Goal: Task Accomplishment & Management: Complete application form

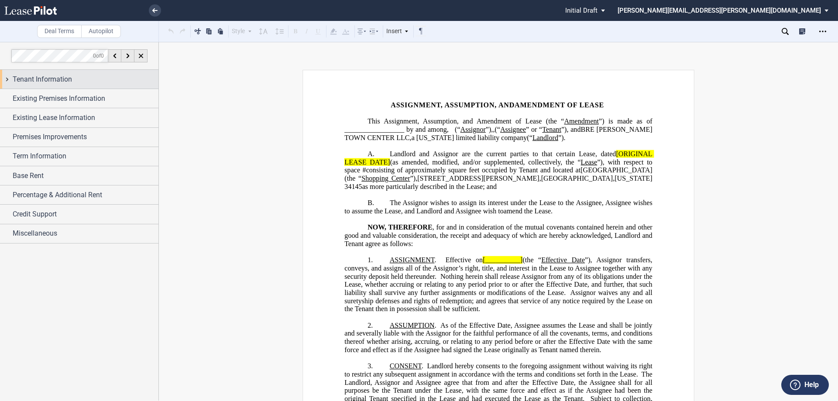
click at [7, 79] on div "Tenant Information" at bounding box center [79, 79] width 158 height 19
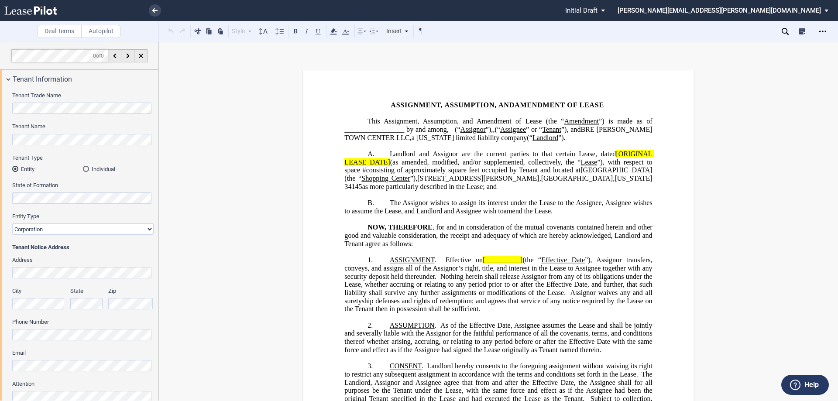
click at [147, 228] on select "Corporation Limited Liability Company General Partnership Limited Partnership O…" at bounding box center [82, 228] width 141 height 11
select select "limited liability company"
click at [12, 223] on select "Corporation Limited Liability Company General Partnership Limited Partnership O…" at bounding box center [82, 228] width 141 height 11
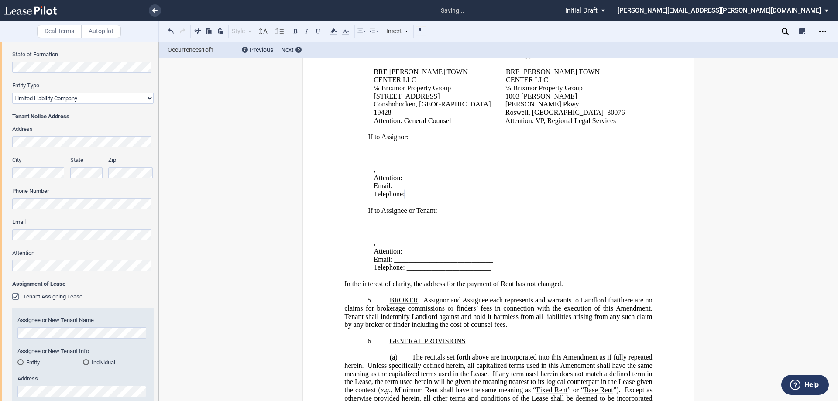
scroll to position [262, 0]
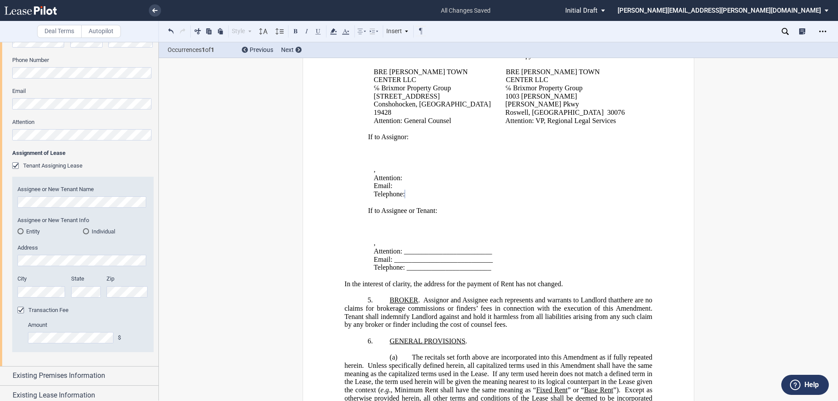
click at [20, 232] on div "Entity" at bounding box center [20, 231] width 6 height 6
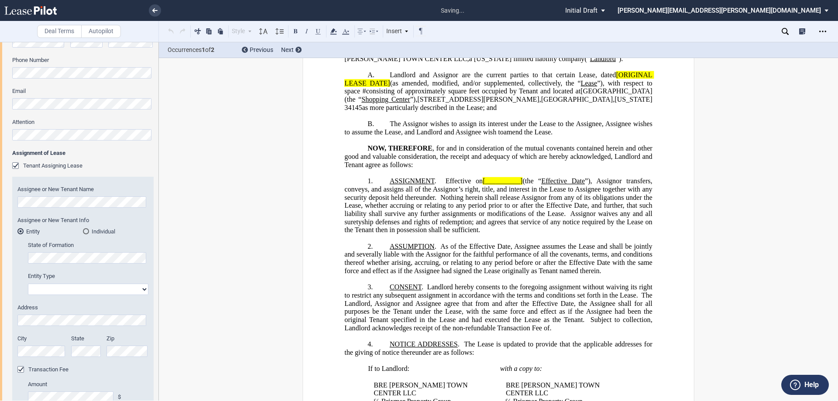
scroll to position [0, 0]
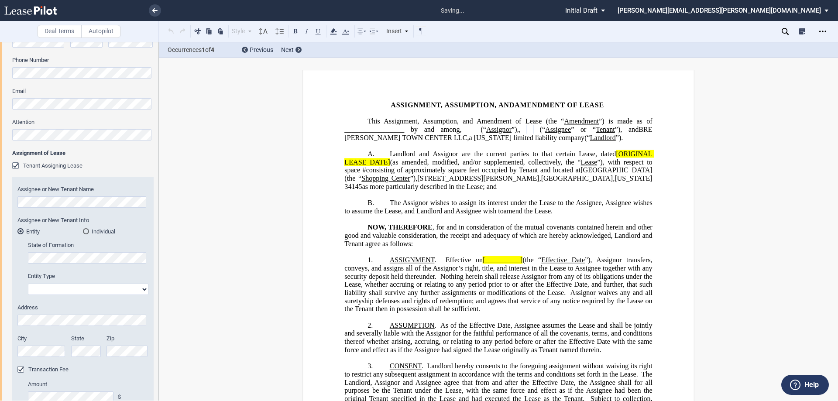
click at [141, 289] on select "Corporation Limited Liability Company General Partnership Limited Partnership O…" at bounding box center [88, 289] width 120 height 11
select select "corporation"
click at [28, 284] on select "Corporation Limited Liability Company General Partnership Limited Partnership O…" at bounding box center [88, 289] width 120 height 11
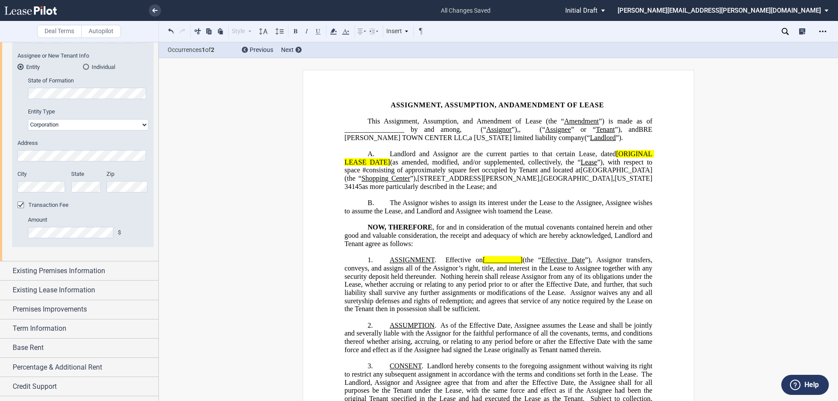
scroll to position [441, 0]
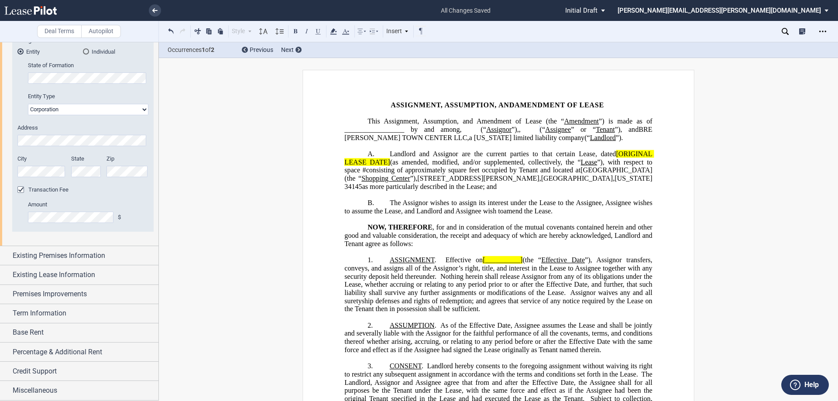
click at [481, 296] on span "Nothing herein shall release Assignor from any of its obligations under the Lea…" at bounding box center [498, 284] width 309 height 24
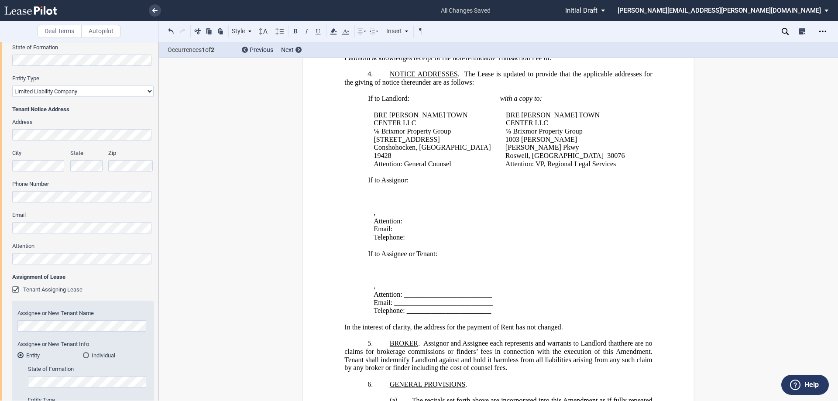
scroll to position [92, 0]
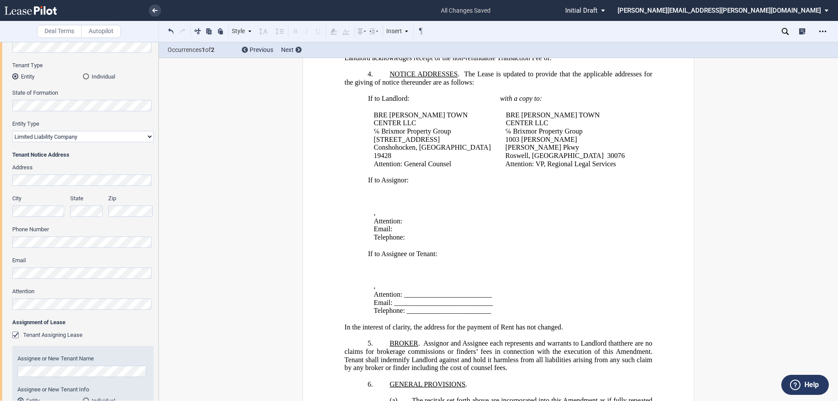
click at [0, 181] on div "Tenant Trade Name Tenant Name Tenant Type Entity Individual State of Formation …" at bounding box center [79, 295] width 158 height 599
click at [0, 203] on div "Tenant Trade Name Tenant Name Tenant Type Entity Individual State of Formation …" at bounding box center [79, 295] width 158 height 599
click at [567, 238] on p "Telephone: ﻿ ﻿" at bounding box center [502, 237] width 258 height 8
click at [0, 290] on div "Tenant Trade Name Tenant Name Tenant Type Entity Individual State of Formation …" at bounding box center [79, 295] width 158 height 599
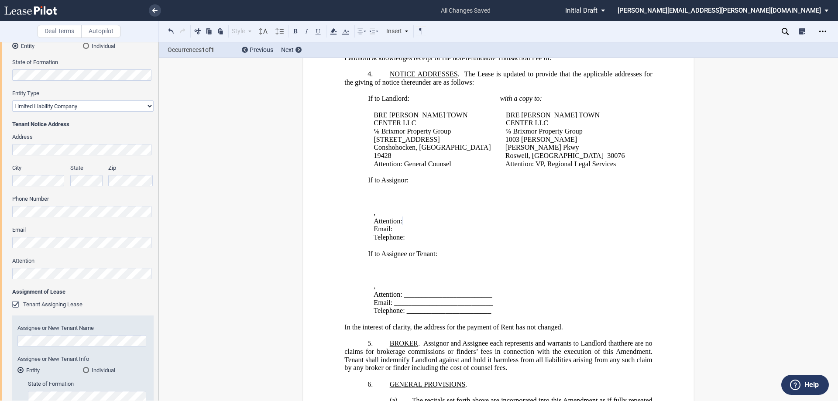
scroll to position [136, 0]
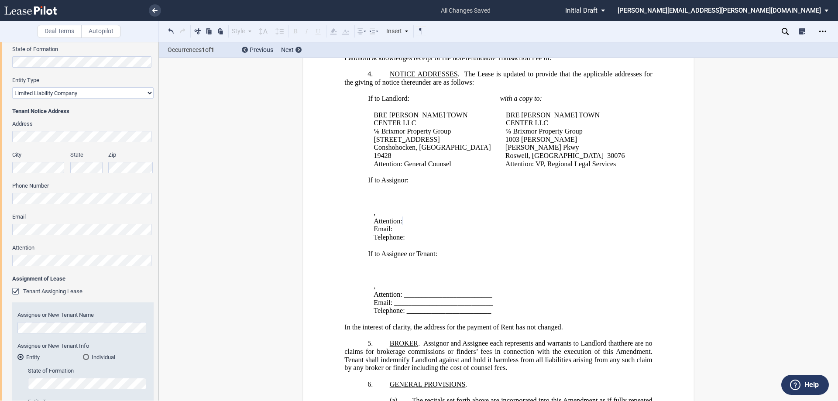
click at [0, 209] on div "Tenant Trade Name Tenant Name Tenant Type Entity Individual State of Formation …" at bounding box center [79, 251] width 158 height 599
click at [0, 191] on div "Tenant Trade Name Tenant Name Tenant Type Entity Individual State of Formation …" at bounding box center [79, 251] width 158 height 599
drag, startPoint x: 510, startPoint y: 240, endPoint x: 513, endPoint y: 236, distance: 5.3
click at [510, 239] on p "Telephone: ﻿ ﻿" at bounding box center [502, 237] width 258 height 8
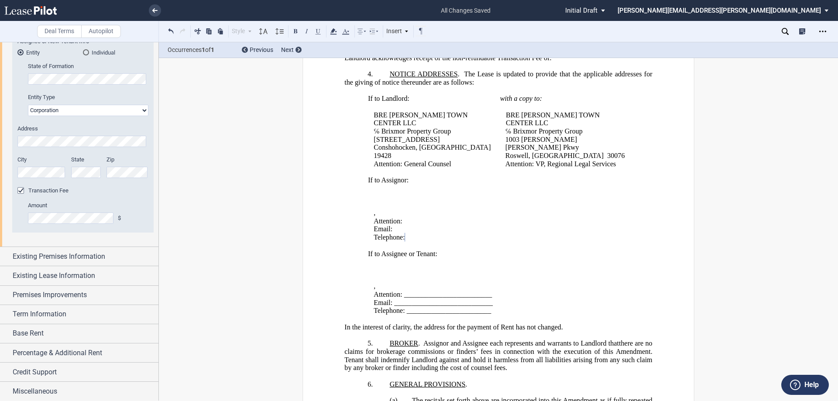
scroll to position [441, 0]
drag, startPoint x: 519, startPoint y: 274, endPoint x: 483, endPoint y: 277, distance: 35.8
click at [519, 274] on p "﻿ ﻿" at bounding box center [502, 278] width 258 height 8
drag, startPoint x: 404, startPoint y: 295, endPoint x: 510, endPoint y: 295, distance: 106.4
click at [510, 295] on p "Attention: _________________________" at bounding box center [502, 295] width 258 height 8
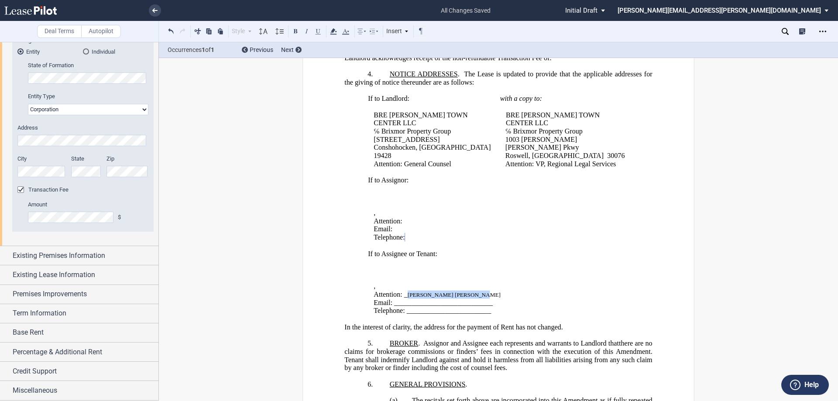
drag, startPoint x: 406, startPoint y: 294, endPoint x: 481, endPoint y: 293, distance: 75.0
click at [481, 293] on p "Attention: _ [PERSON_NAME] [PERSON_NAME] ﻿" at bounding box center [502, 295] width 258 height 8
click at [333, 30] on use at bounding box center [333, 31] width 7 height 6
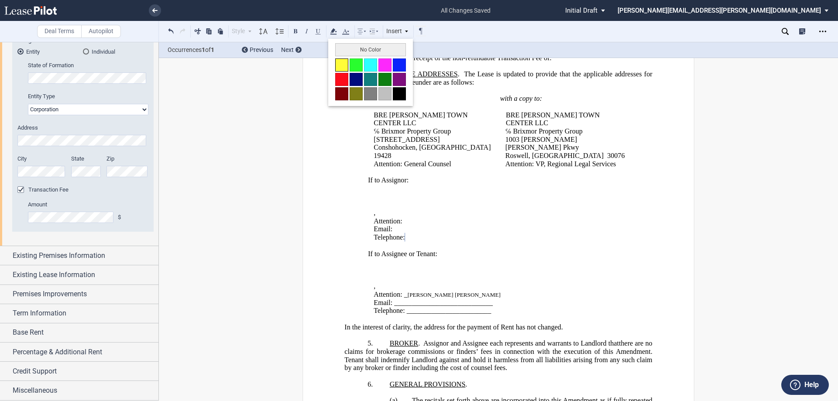
click at [338, 62] on button at bounding box center [341, 64] width 13 height 13
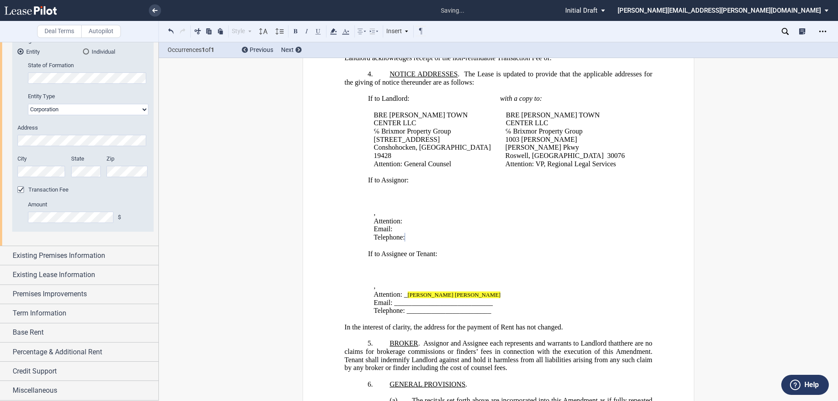
click at [493, 292] on p "Attention: _ [PERSON_NAME] [PERSON_NAME] ﻿" at bounding box center [502, 295] width 258 height 8
click at [403, 294] on span "Attention: _ [PERSON_NAME] [PERSON_NAME] ﻿" at bounding box center [436, 295] width 127 height 8
click at [390, 304] on span "Email: ____________________________" at bounding box center [432, 302] width 119 height 8
drag, startPoint x: 394, startPoint y: 302, endPoint x: 400, endPoint y: 300, distance: 6.6
drag, startPoint x: 563, startPoint y: 302, endPoint x: 520, endPoint y: 299, distance: 43.3
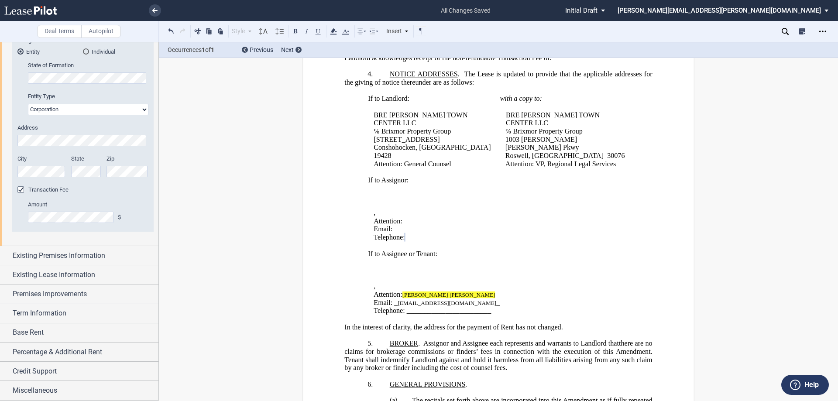
click at [563, 300] on p "Email: _ [EMAIL_ADDRESS][DOMAIN_NAME] _" at bounding box center [502, 302] width 258 height 8
drag, startPoint x: 474, startPoint y: 304, endPoint x: 517, endPoint y: 247, distance: 70.9
click at [474, 303] on span "Email: _ [EMAIL_ADDRESS][DOMAIN_NAME] _" at bounding box center [436, 302] width 126 height 8
drag, startPoint x: 396, startPoint y: 304, endPoint x: 489, endPoint y: 303, distance: 93.8
click at [489, 303] on p "Email: _ [EMAIL_ADDRESS][DOMAIN_NAME] _" at bounding box center [502, 302] width 258 height 8
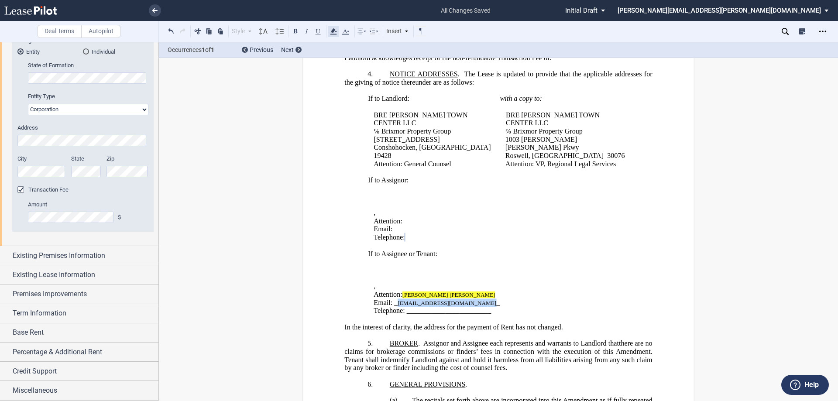
click at [333, 30] on use at bounding box center [333, 31] width 7 height 6
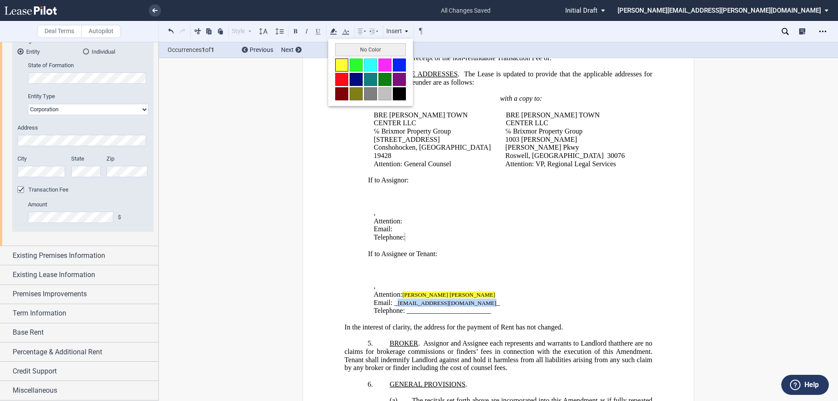
click at [339, 63] on button at bounding box center [341, 64] width 13 height 13
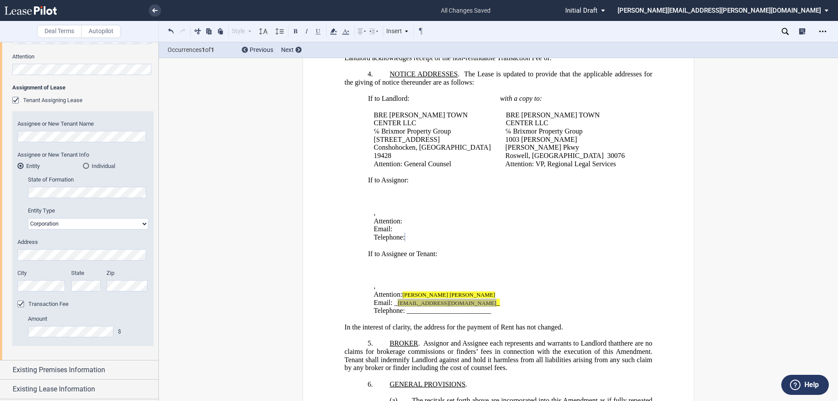
scroll to position [311, 0]
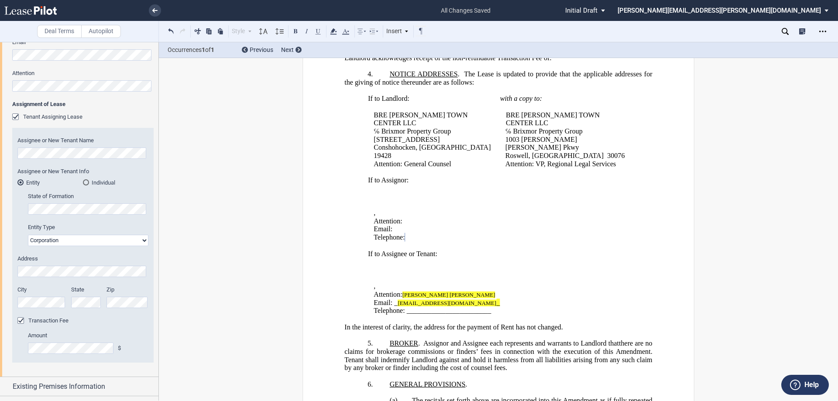
drag, startPoint x: 405, startPoint y: 312, endPoint x: 421, endPoint y: 303, distance: 18.4
click at [410, 309] on span "Telephone: ________________________" at bounding box center [431, 311] width 117 height 8
drag, startPoint x: 405, startPoint y: 310, endPoint x: 450, endPoint y: 210, distance: 109.1
click at [448, 307] on span "Telephone: [PHONE_NUMBER] ﻿ ______________________" at bounding box center [446, 311] width 147 height 8
drag, startPoint x: 333, startPoint y: 30, endPoint x: 361, endPoint y: 54, distance: 36.5
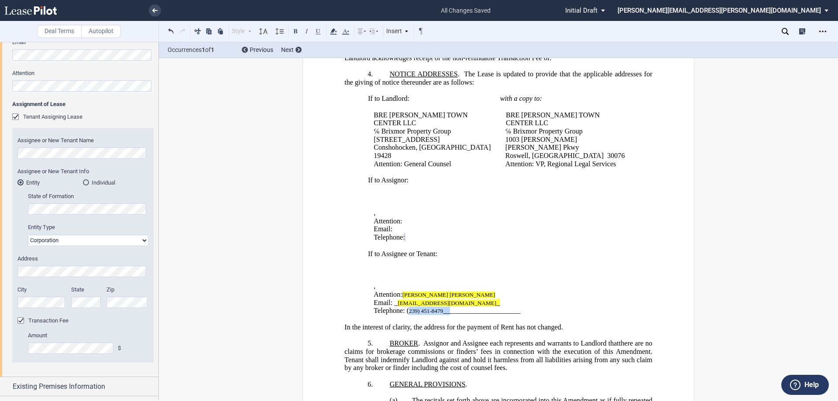
click at [333, 31] on use at bounding box center [333, 31] width 7 height 6
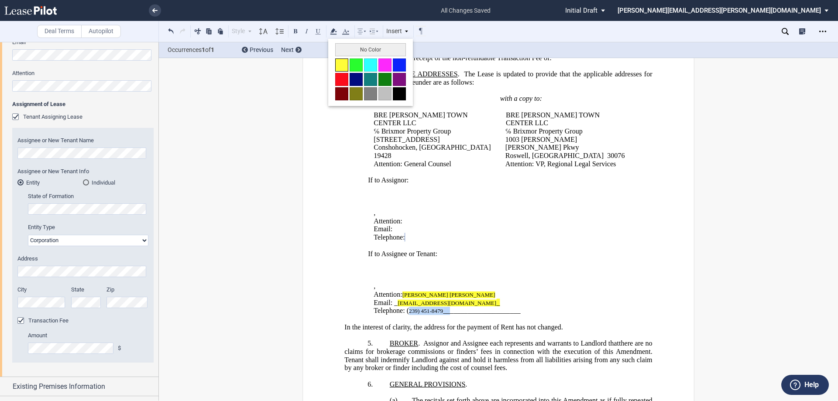
click at [343, 63] on button at bounding box center [341, 64] width 13 height 13
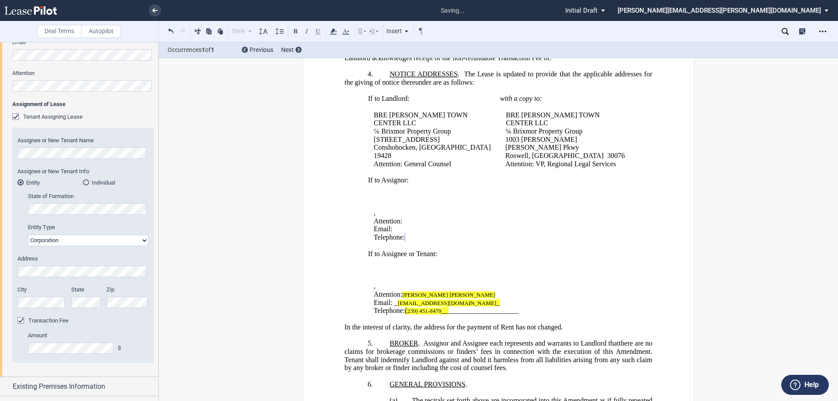
drag, startPoint x: 513, startPoint y: 299, endPoint x: 563, endPoint y: 267, distance: 59.3
click at [518, 298] on p "Email: _ [EMAIL_ADDRESS][DOMAIN_NAME] _" at bounding box center [502, 302] width 258 height 8
drag, startPoint x: 420, startPoint y: 279, endPoint x: 370, endPoint y: 277, distance: 49.7
click at [370, 277] on td "If to Assignor: ﻿ ﻿ ﻿ ﻿ ﻿ ﻿ ﻿ , ﻿ ﻿ ﻿ ﻿ Attention: ﻿ ﻿ Email: ﻿ ﻿ Telephone: ﻿ …" at bounding box center [500, 245] width 270 height 139
click at [332, 29] on icon at bounding box center [333, 31] width 10 height 10
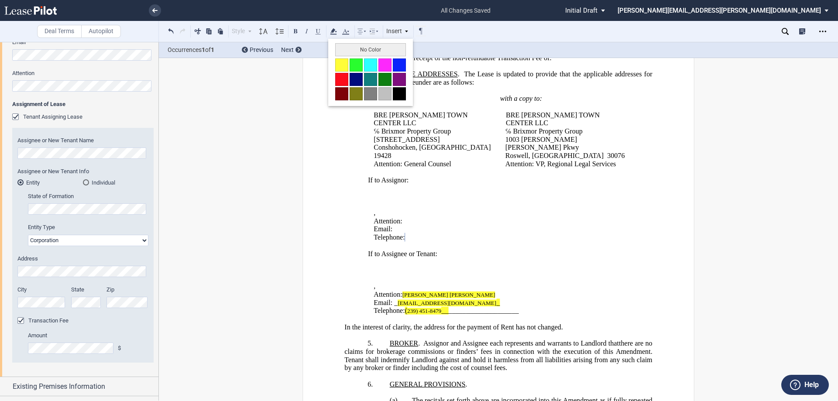
click at [340, 67] on button at bounding box center [341, 64] width 13 height 13
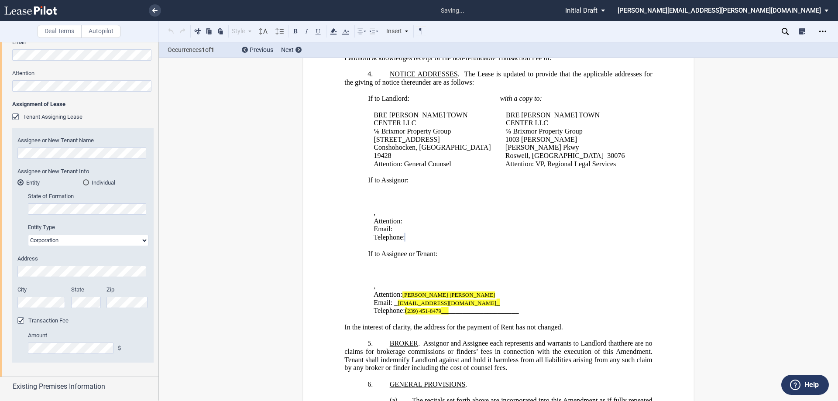
drag, startPoint x: 475, startPoint y: 272, endPoint x: 521, endPoint y: 263, distance: 47.1
click at [479, 270] on p "﻿ ﻿" at bounding box center [502, 270] width 258 height 8
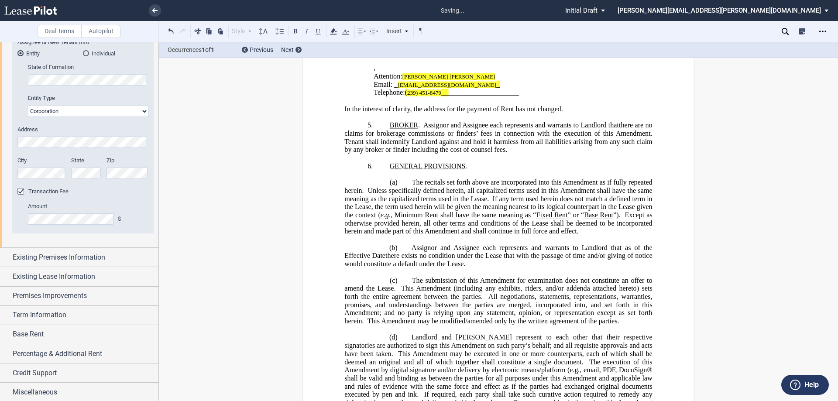
scroll to position [441, 0]
click at [6, 255] on div "Existing Premises Information" at bounding box center [79, 255] width 158 height 19
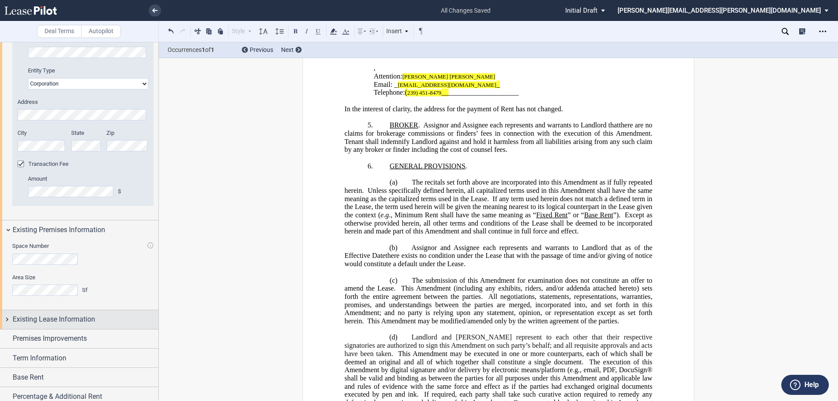
scroll to position [512, 0]
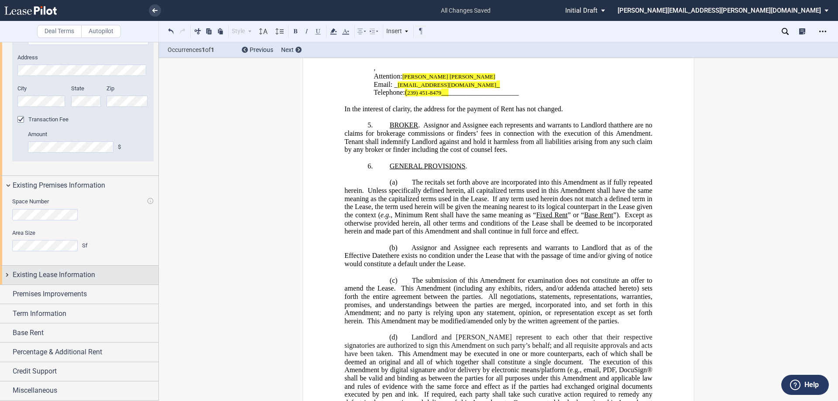
click at [6, 274] on div "Existing Lease Information" at bounding box center [79, 275] width 158 height 19
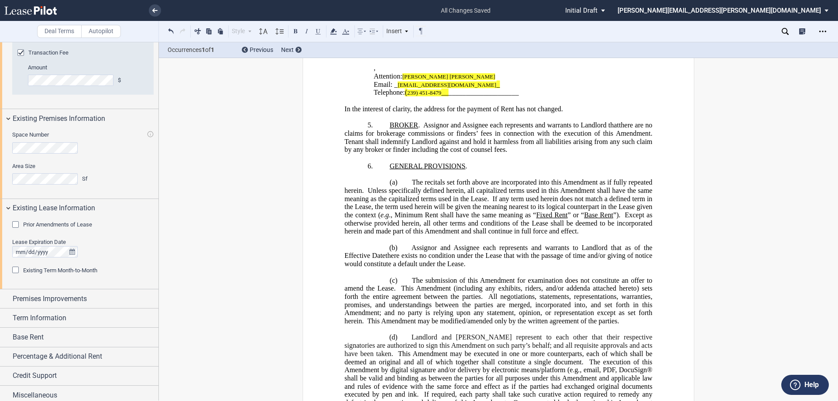
scroll to position [583, 0]
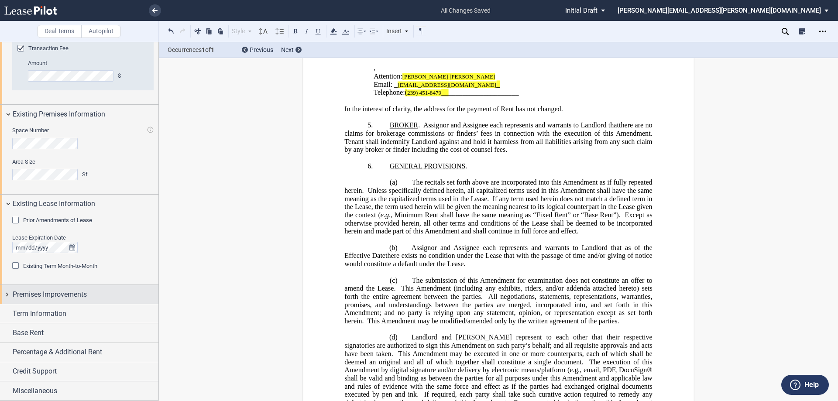
drag, startPoint x: 7, startPoint y: 294, endPoint x: 54, endPoint y: 295, distance: 47.6
click at [10, 295] on div "Premises Improvements" at bounding box center [79, 294] width 158 height 19
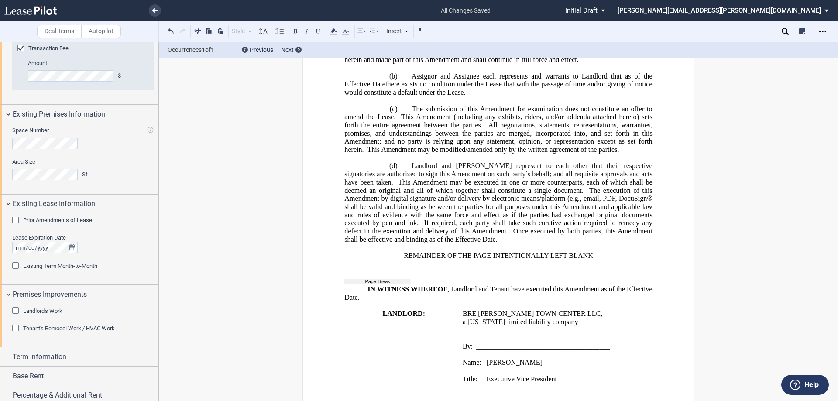
scroll to position [742, 0]
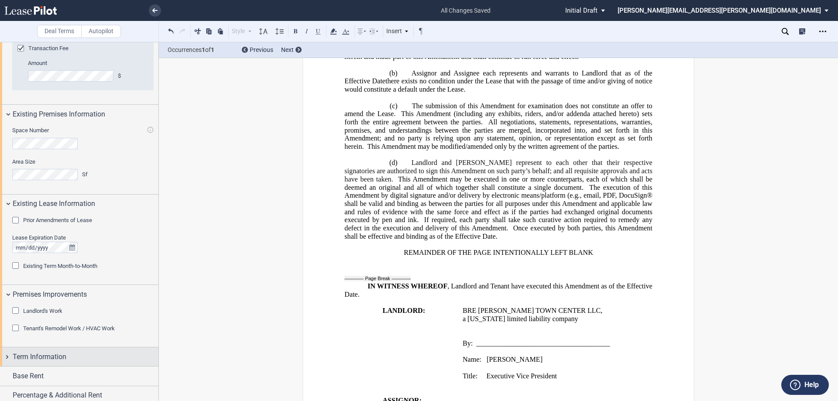
click at [5, 355] on div "Term Information" at bounding box center [79, 356] width 158 height 19
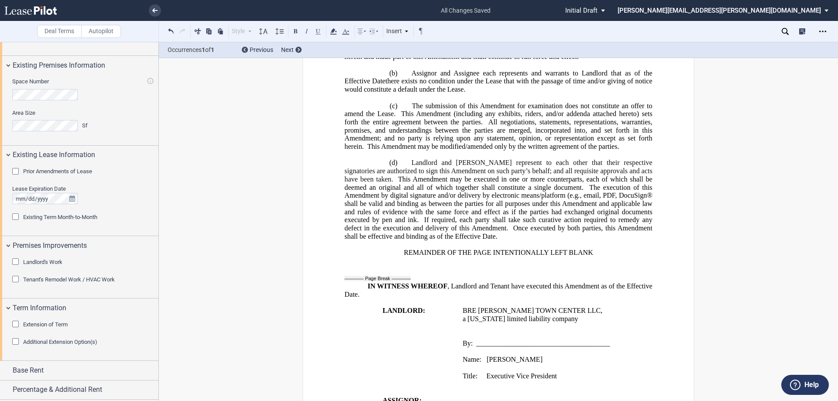
scroll to position [669, 0]
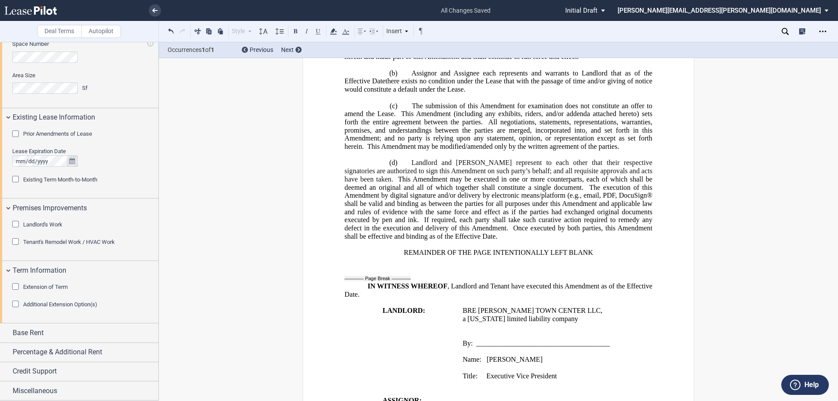
click at [72, 161] on icon "true" at bounding box center [72, 161] width 6 height 6
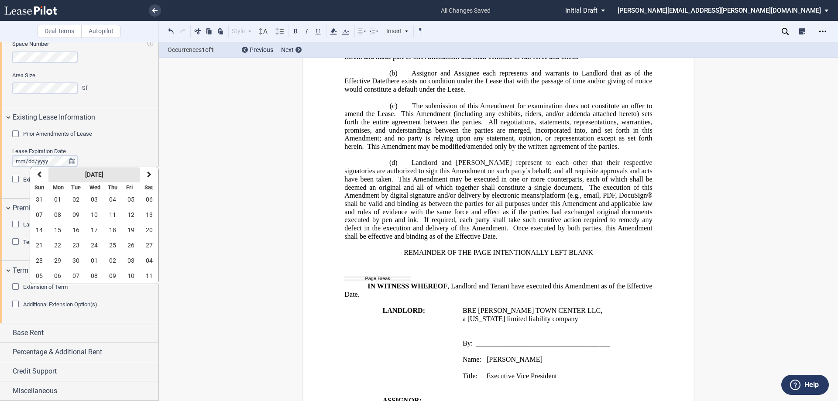
click at [103, 171] on strong "[DATE]" at bounding box center [94, 174] width 18 height 7
click at [124, 172] on icon "button" at bounding box center [124, 174] width 4 height 7
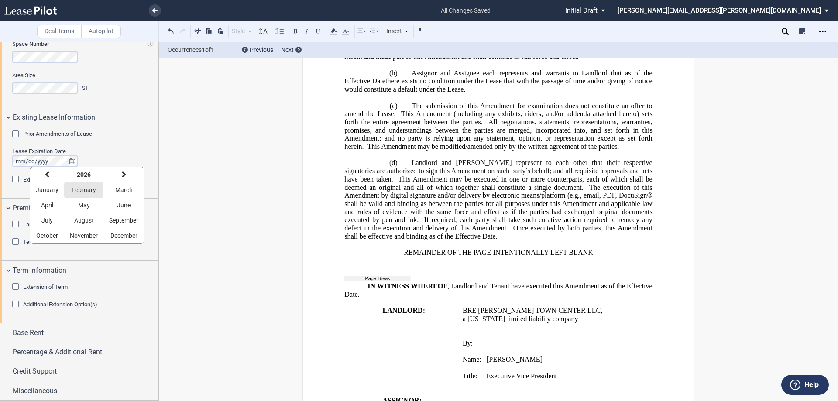
click at [83, 190] on span "February" at bounding box center [84, 189] width 24 height 7
click at [149, 244] on span "28" at bounding box center [149, 245] width 7 height 7
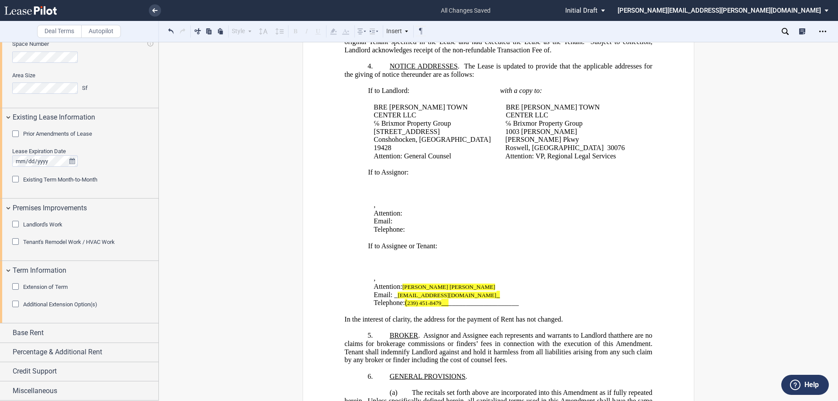
scroll to position [305, 0]
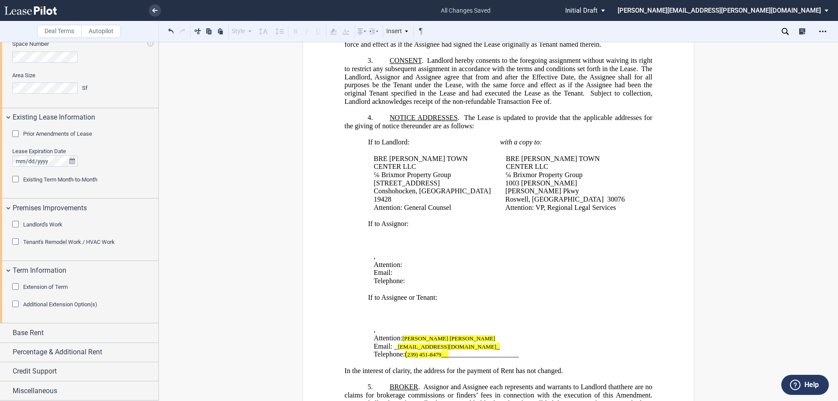
click at [14, 179] on div "Existing Term Month-to-Month" at bounding box center [16, 180] width 9 height 9
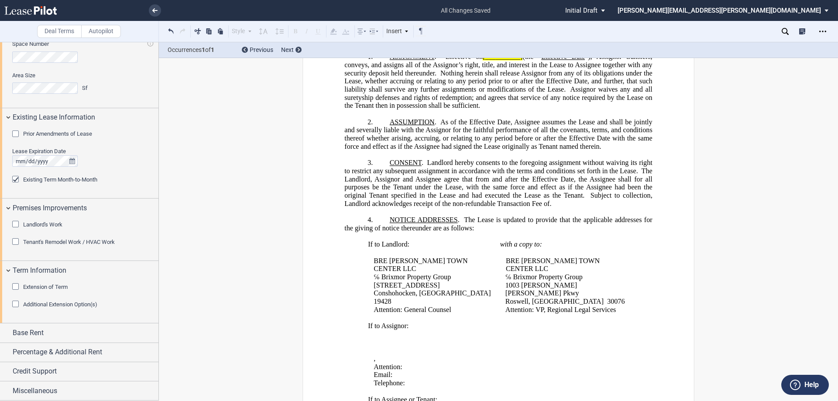
scroll to position [69, 0]
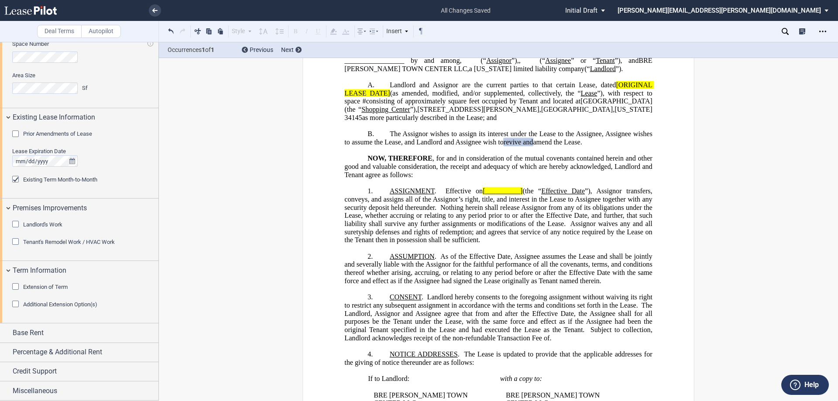
click at [14, 179] on div "Existing Term Month-to-Month" at bounding box center [16, 180] width 9 height 9
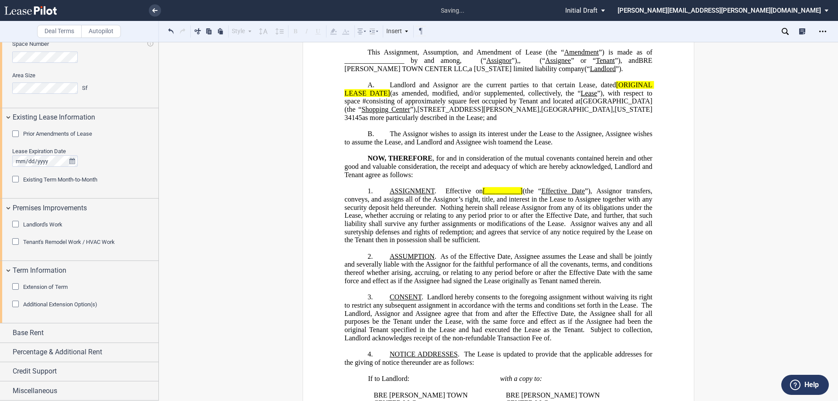
click at [14, 286] on div "Extension of Term" at bounding box center [16, 287] width 9 height 9
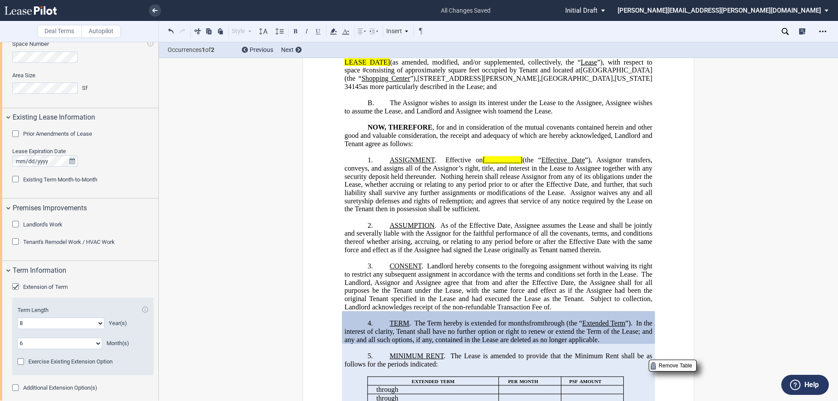
scroll to position [26, 0]
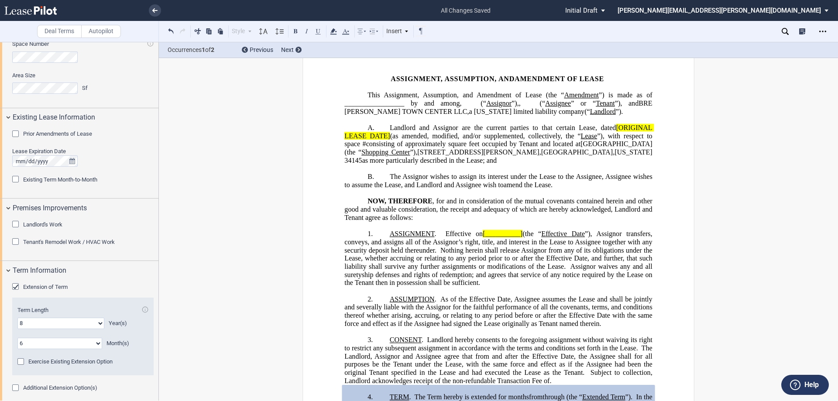
click at [548, 189] on p "B. The Assignor wishes to assign its interest under the Lease to the Assignee, …" at bounding box center [498, 181] width 308 height 16
click at [535, 212] on span ", for and in consideration of the mutual covenants contained herein and other g…" at bounding box center [498, 209] width 309 height 24
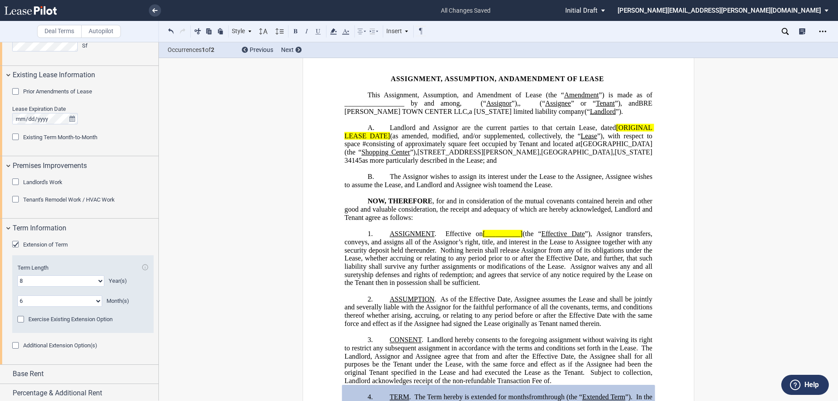
scroll to position [753, 0]
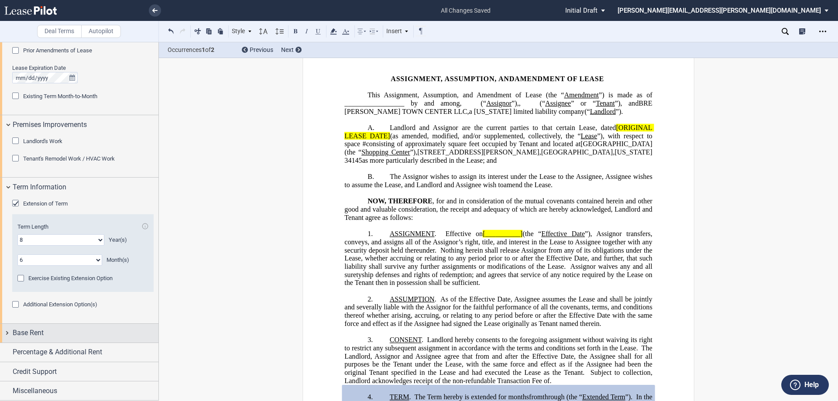
drag, startPoint x: 8, startPoint y: 332, endPoint x: 20, endPoint y: 332, distance: 11.8
click at [10, 332] on div "Base Rent" at bounding box center [79, 333] width 158 height 19
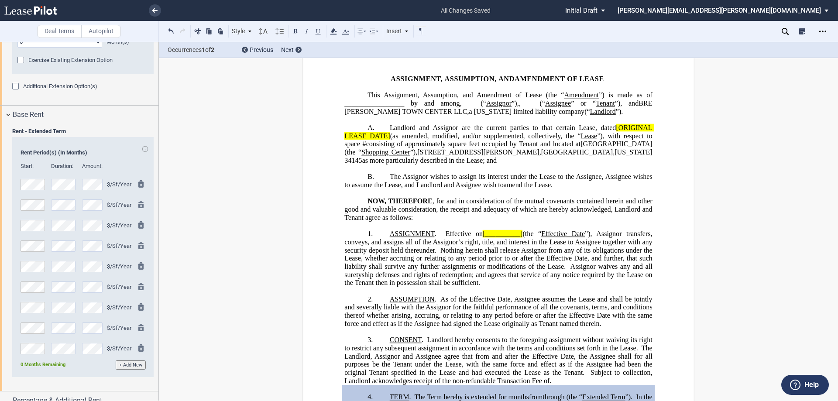
scroll to position [1019, 0]
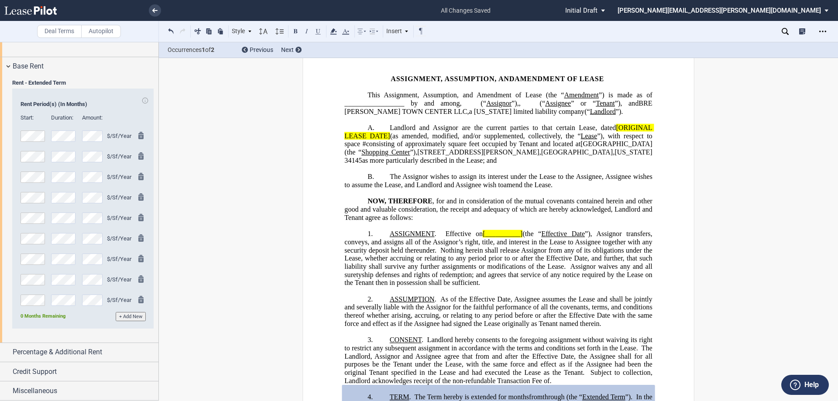
drag, startPoint x: 7, startPoint y: 350, endPoint x: 127, endPoint y: 336, distance: 120.7
click at [8, 350] on div "Percentage & Additional Rent" at bounding box center [79, 352] width 158 height 19
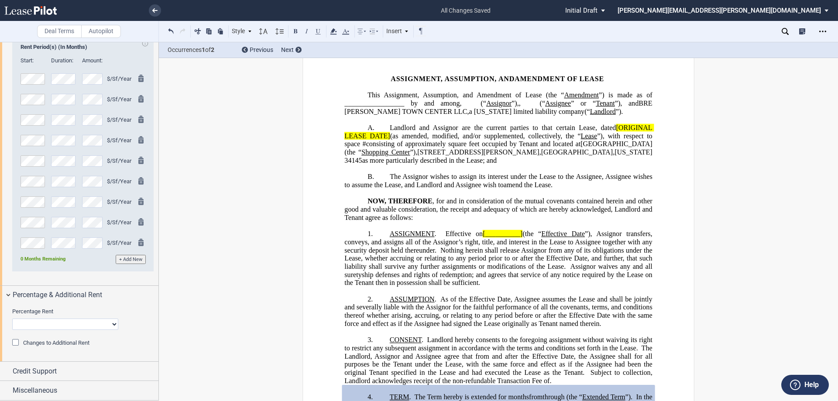
click at [113, 325] on select "No Change Add Percentage Rent Reset Breakpoint" at bounding box center [65, 323] width 106 height 11
select select "reset"
click at [12, 318] on select "No Change Add Percentage Rent Reset Breakpoint" at bounding box center [65, 323] width 106 height 11
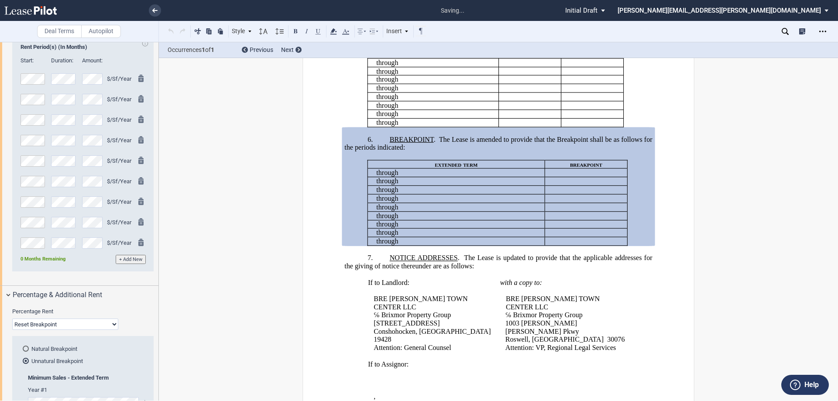
scroll to position [504, 0]
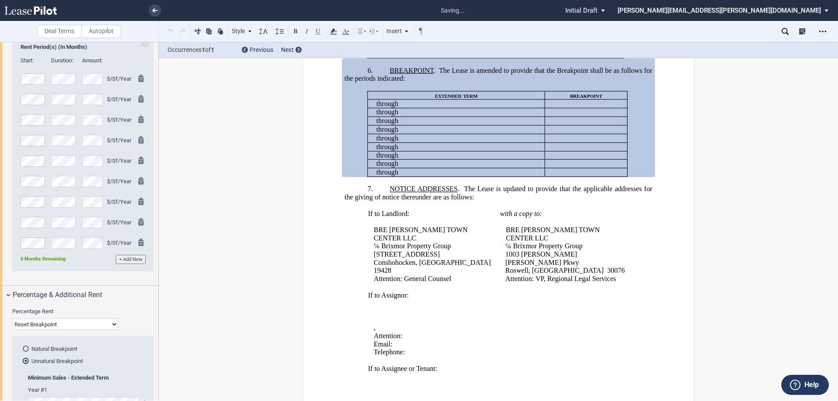
drag, startPoint x: 26, startPoint y: 349, endPoint x: 178, endPoint y: 372, distance: 153.9
click at [28, 349] on div "Natural Breakpoint" at bounding box center [26, 348] width 6 height 6
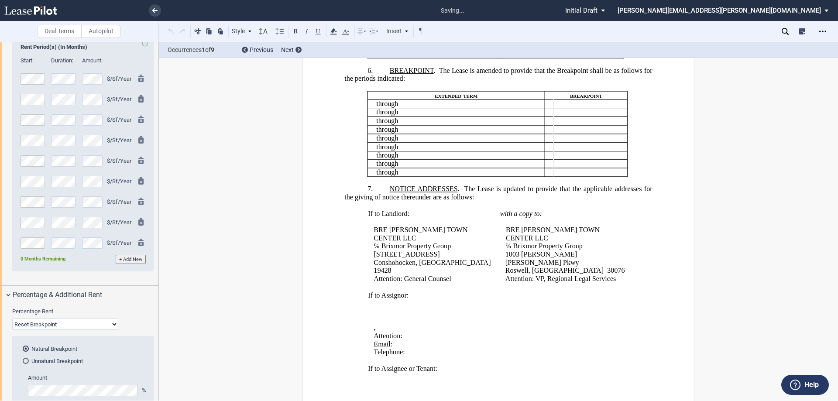
click at [693, 215] on div "!!CUSTOM_FOOTER_DISTANCE_0.1!! !!CUSTOM_FOOTER_START!! ﻿ !!CUSTOM_PAGE_NUMBER:T…" at bounding box center [498, 274] width 679 height 1416
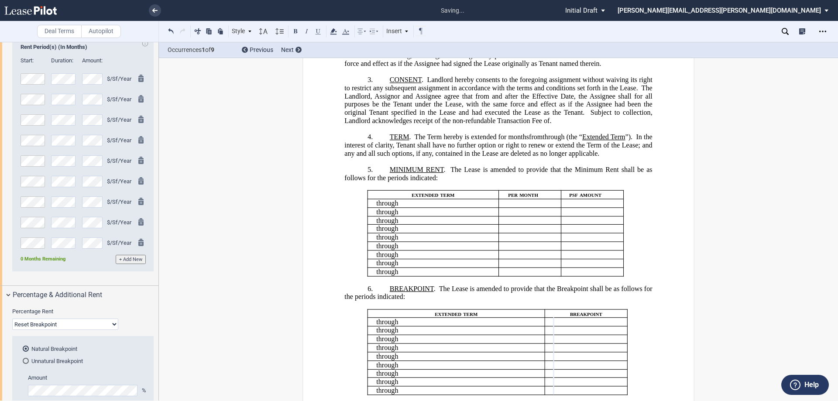
scroll to position [461, 0]
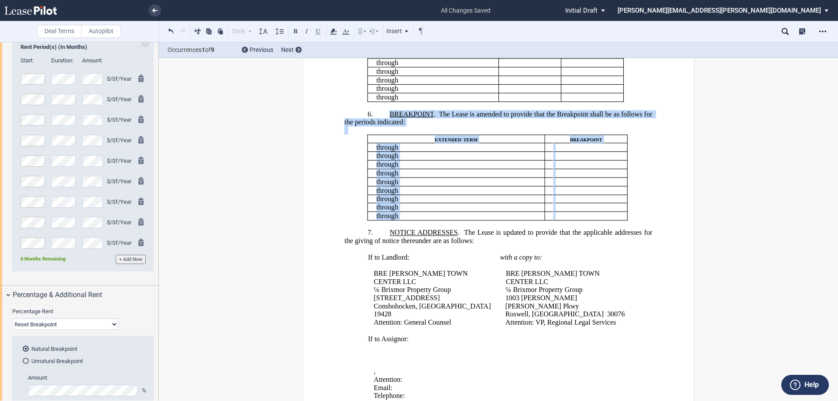
drag, startPoint x: 385, startPoint y: 192, endPoint x: 213, endPoint y: 75, distance: 208.2
click at [658, 304] on div "!!CUSTOM_FOOTER_DISTANCE_0.1!! !!CUSTOM_FOOTER_START!! ﻿ !!CUSTOM_PAGE_NUMBER:T…" at bounding box center [498, 387] width 392 height 1557
click at [334, 31] on use at bounding box center [333, 31] width 7 height 6
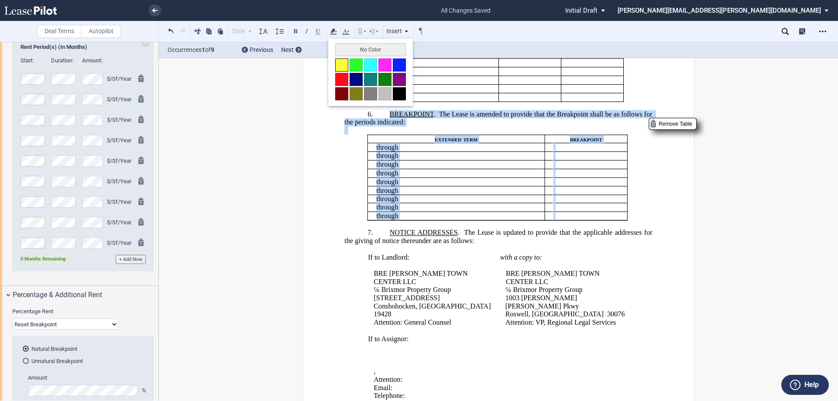
drag, startPoint x: 342, startPoint y: 66, endPoint x: 505, endPoint y: 113, distance: 169.1
click at [344, 66] on button at bounding box center [341, 64] width 13 height 13
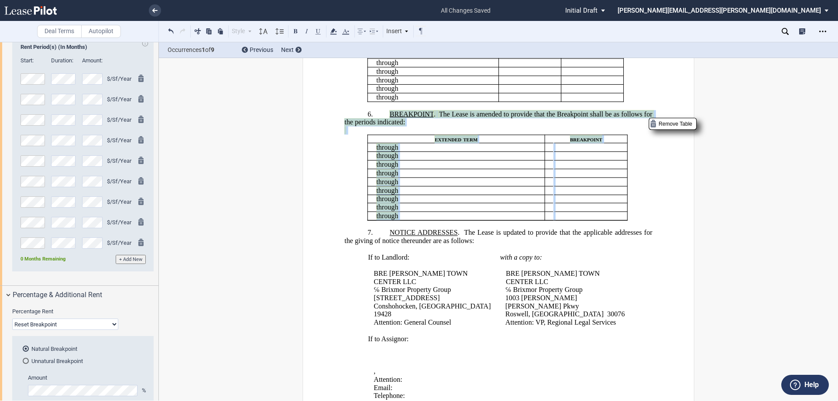
drag, startPoint x: 706, startPoint y: 296, endPoint x: 561, endPoint y: 73, distance: 265.9
click at [706, 294] on div "!!CUSTOM_FOOTER_DISTANCE_0.1!! !!CUSTOM_FOOTER_START!! ﻿ !!CUSTOM_PAGE_NUMBER:T…" at bounding box center [498, 317] width 679 height 1416
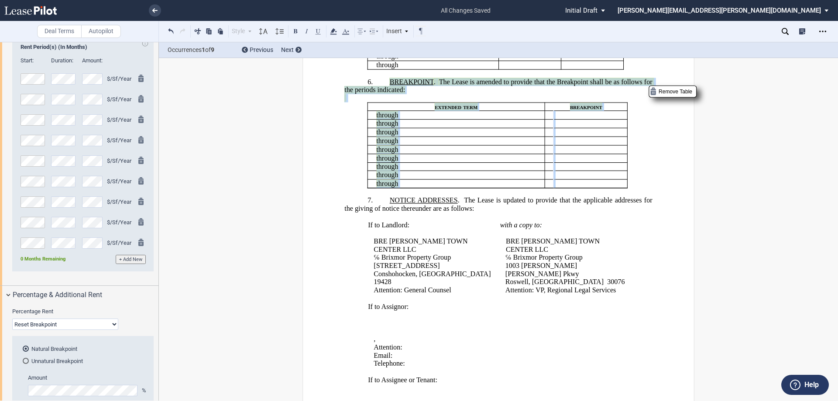
scroll to position [504, 0]
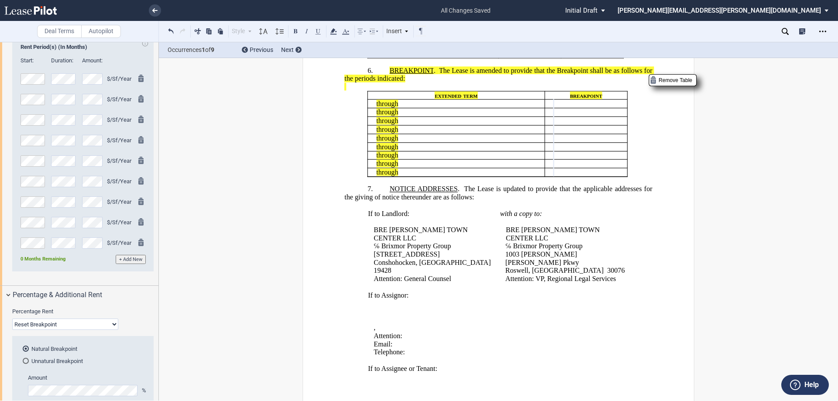
click at [615, 117] on td "﻿ ﻿" at bounding box center [585, 112] width 82 height 9
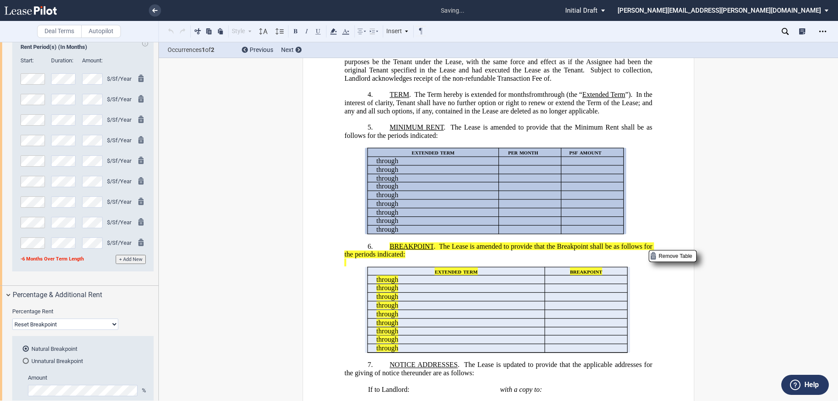
scroll to position [342, 0]
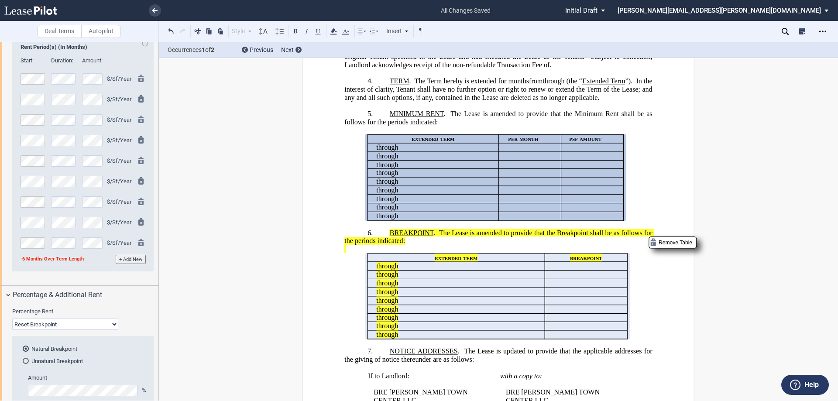
click at [635, 101] on span "In the interest of clarity, Tenant shall have no further option or right to ren…" at bounding box center [498, 89] width 309 height 24
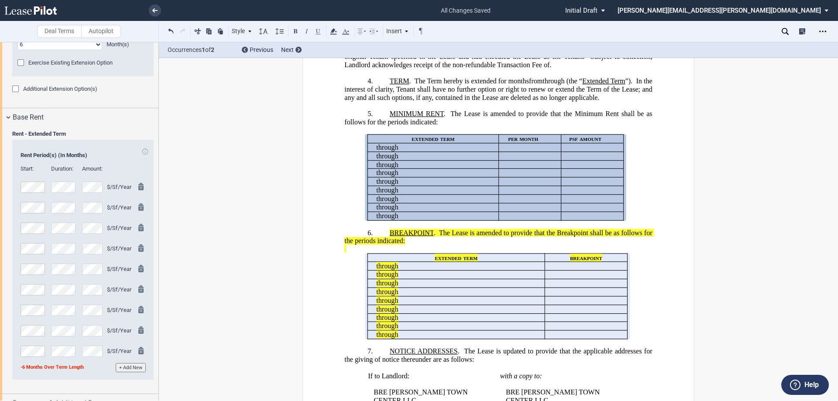
scroll to position [1033, 0]
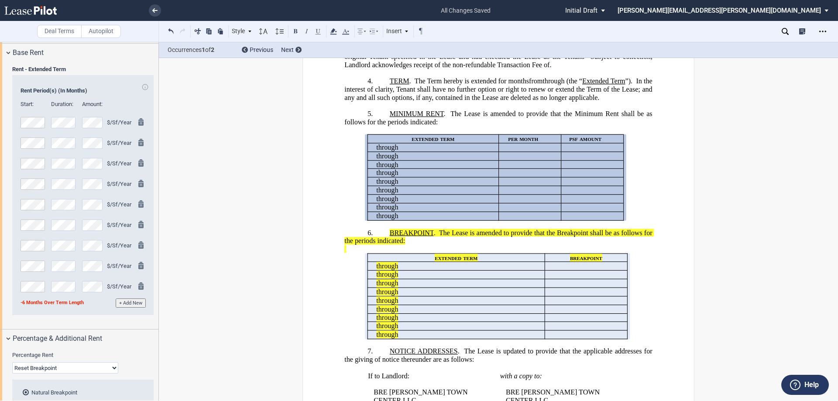
click at [469, 126] on span "The Lease is amended to provide that the Minimum Rent shall be as follows for t…" at bounding box center [498, 118] width 309 height 16
click at [45, 89] on th "Rent Period(s) (In Months)" at bounding box center [82, 91] width 131 height 14
click at [553, 102] on p "4. TERM . The Term hereby is extended for [_______] years ﻿ ﻿ ﻿ ﻿ year s ﻿ ﻿ mo…" at bounding box center [498, 89] width 308 height 24
click at [556, 102] on p "4. TERM . The Term hereby is extended for [_______] years ﻿ ﻿ ﻿ ﻿ year s ﻿ ﻿ mo…" at bounding box center [498, 89] width 308 height 24
drag, startPoint x: 611, startPoint y: 147, endPoint x: 254, endPoint y: 161, distance: 357.1
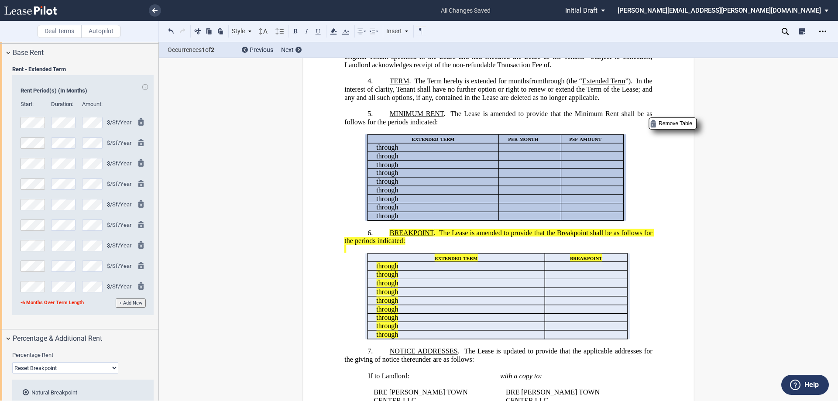
click at [611, 134] on p at bounding box center [498, 130] width 308 height 8
click at [130, 302] on button "+ Add New" at bounding box center [131, 302] width 30 height 9
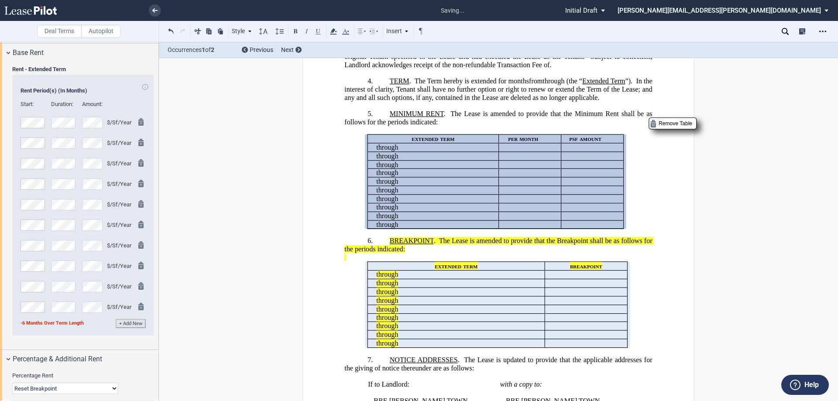
click at [140, 307] on md-icon at bounding box center [143, 308] width 10 height 10
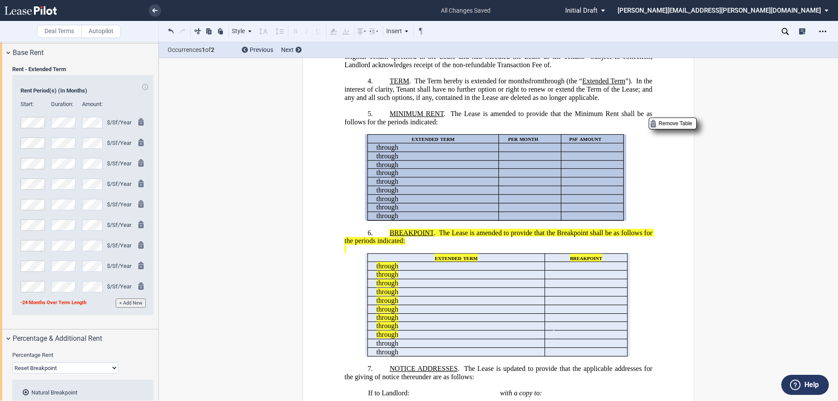
click at [116, 160] on div "$/Sf/Year" at bounding box center [119, 164] width 25 height 8
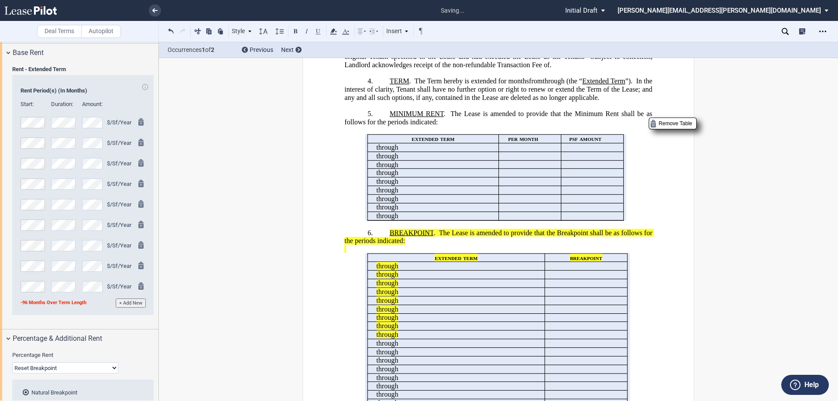
click at [106, 219] on div "$/Sf/Year" at bounding box center [107, 224] width 51 height 11
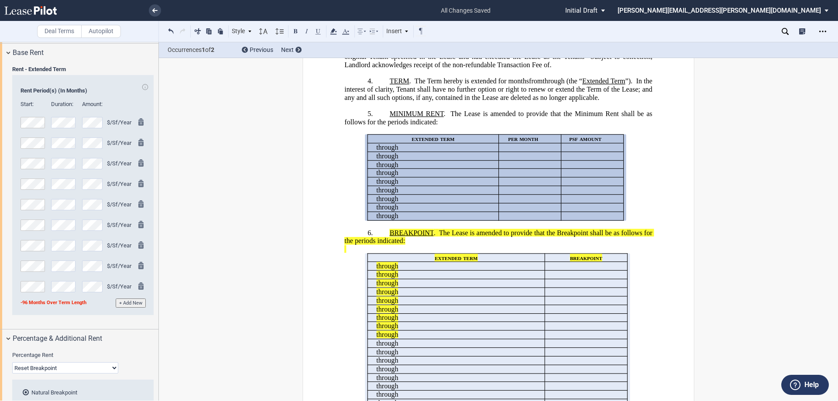
click at [520, 102] on p "4. TERM . The Term hereby is extended for [_______] years ﻿ ﻿ ﻿ ﻿ year s ﻿ ﻿ mo…" at bounding box center [498, 89] width 308 height 24
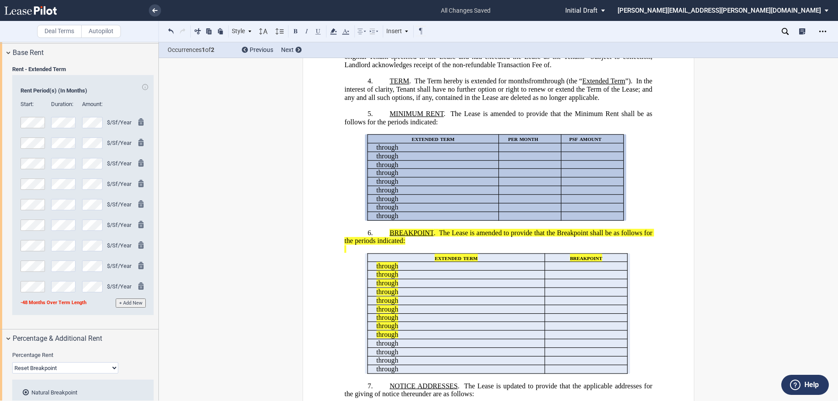
click at [526, 110] on p at bounding box center [498, 106] width 308 height 8
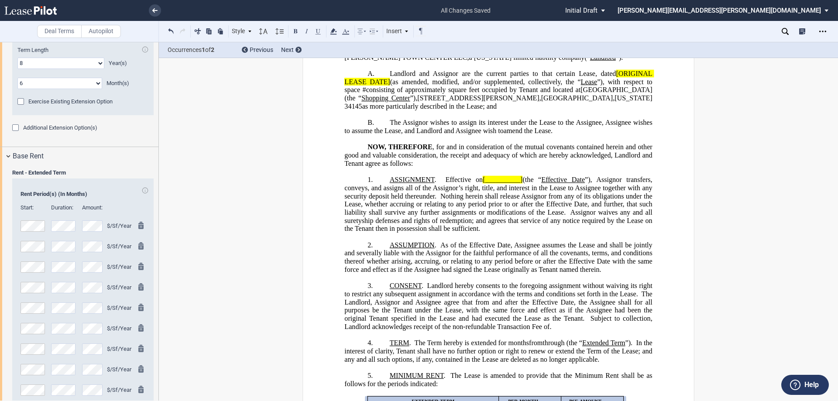
scroll to position [727, 0]
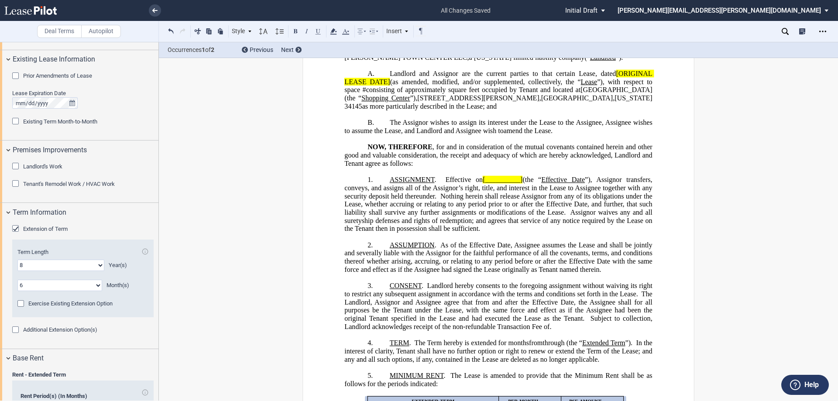
click at [15, 226] on div "Extension of Term" at bounding box center [16, 229] width 9 height 9
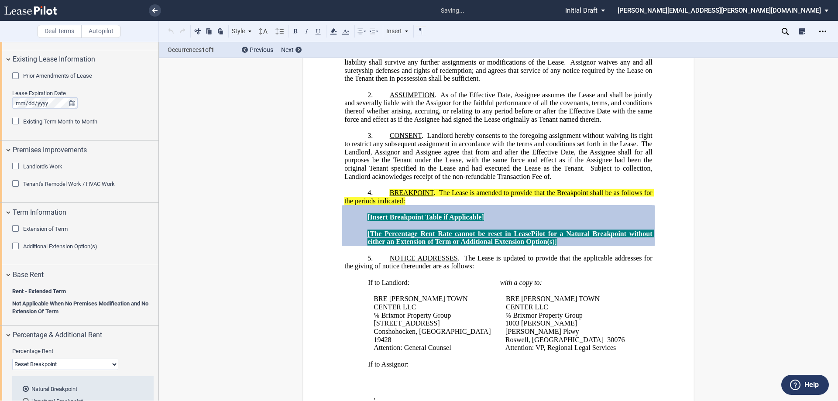
scroll to position [269, 0]
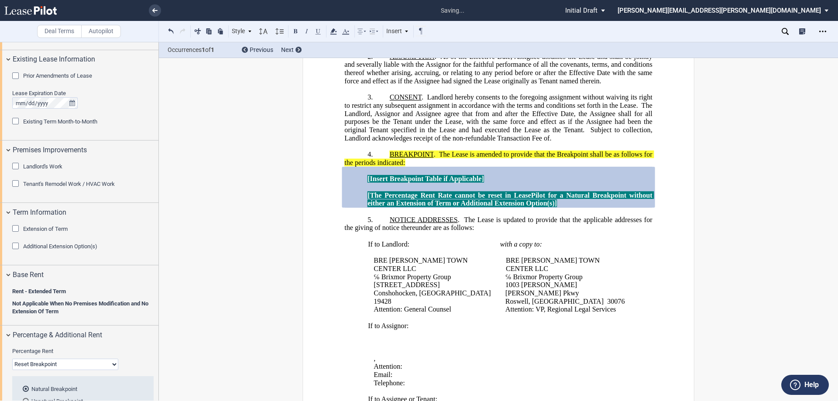
click at [16, 228] on div "Extension of Term" at bounding box center [16, 229] width 9 height 9
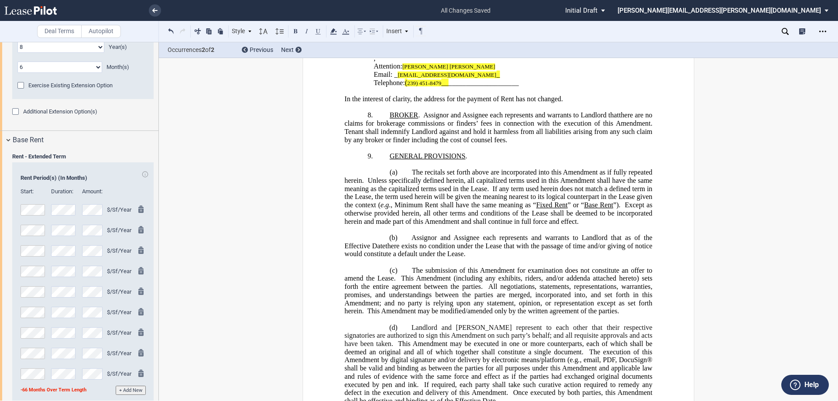
scroll to position [923, 0]
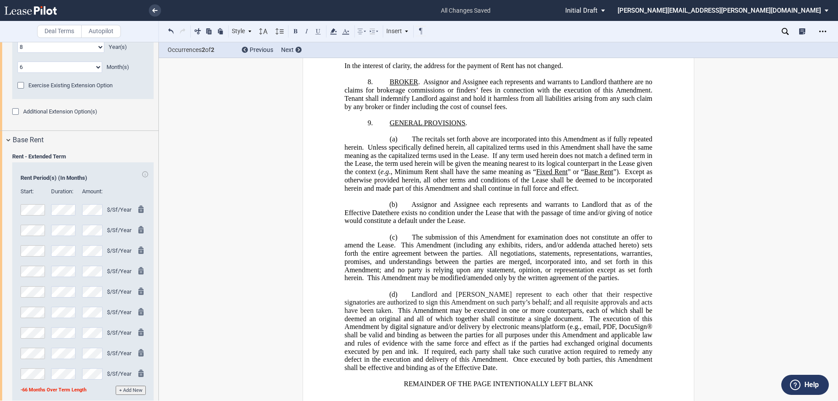
click at [496, 136] on p "﻿" at bounding box center [498, 131] width 308 height 8
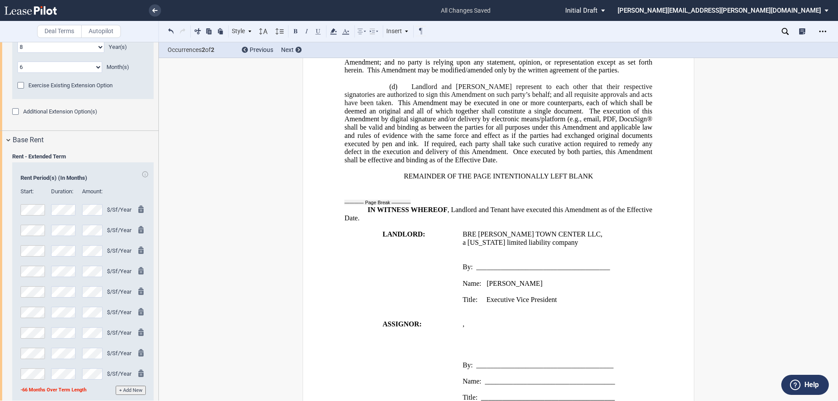
scroll to position [1141, 0]
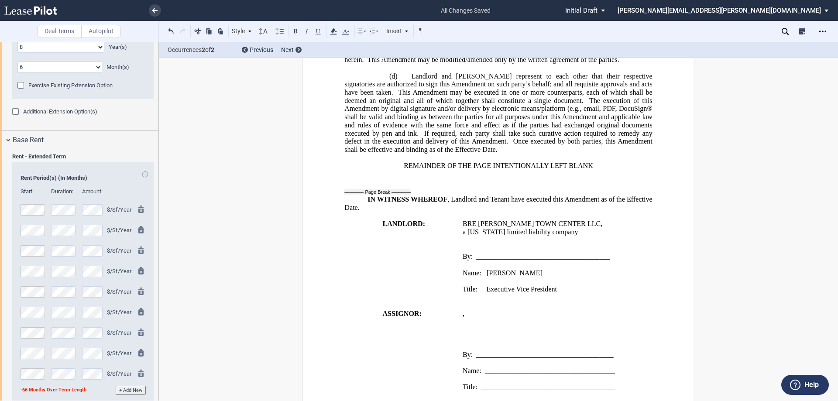
click at [140, 231] on md-icon at bounding box center [143, 231] width 10 height 10
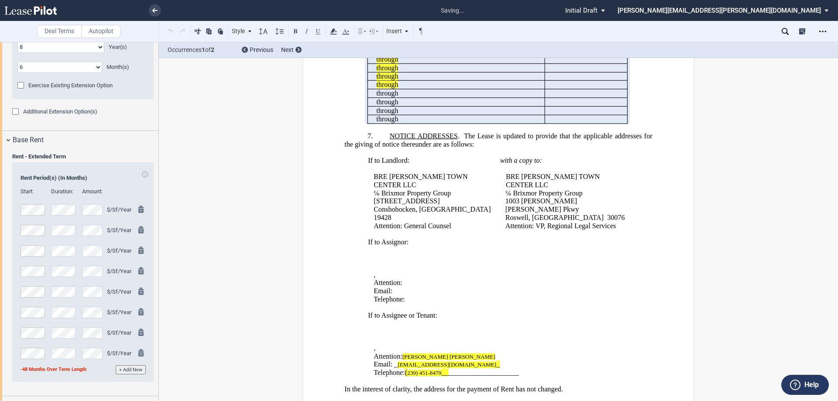
scroll to position [356, 0]
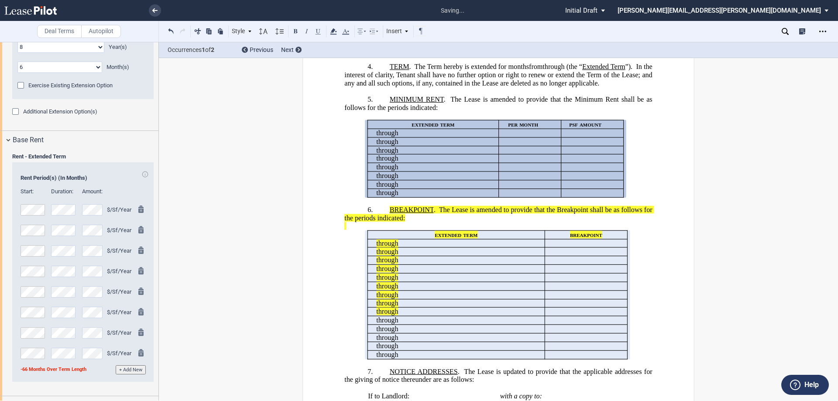
click at [139, 250] on md-icon at bounding box center [143, 251] width 10 height 10
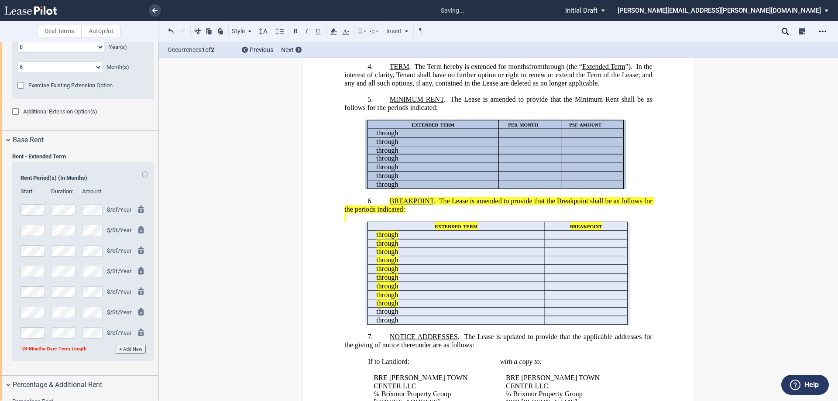
click at [138, 250] on md-icon at bounding box center [143, 251] width 10 height 10
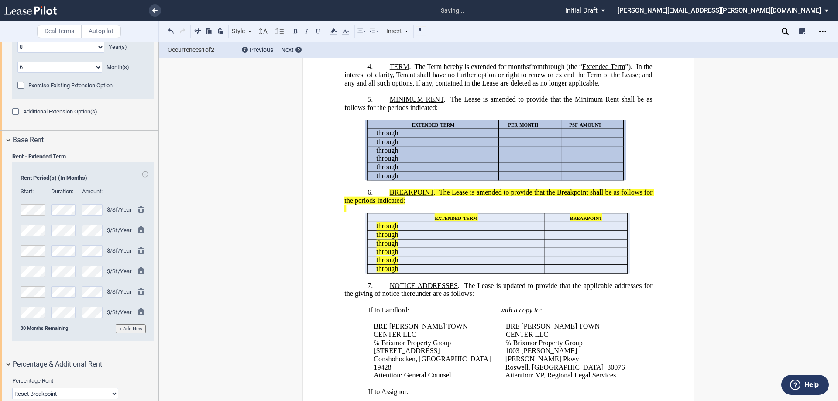
click at [138, 250] on md-icon at bounding box center [143, 251] width 10 height 10
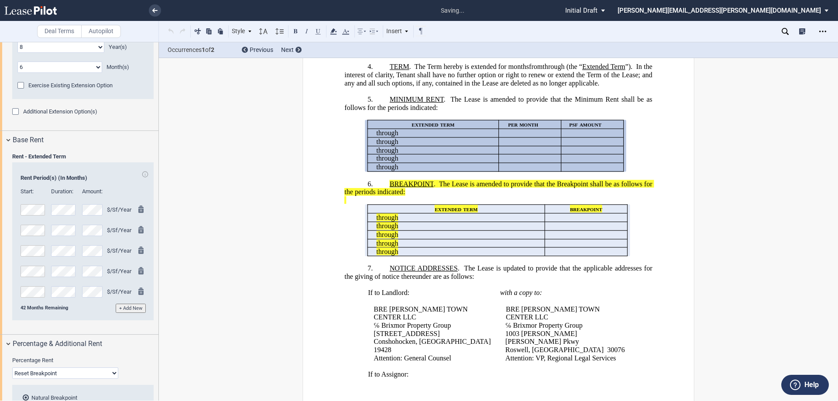
click at [138, 250] on md-icon at bounding box center [143, 251] width 10 height 10
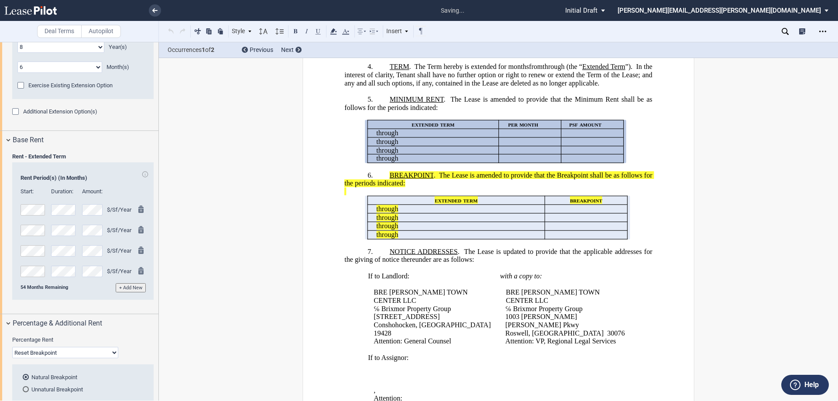
click at [138, 250] on md-icon at bounding box center [143, 251] width 10 height 10
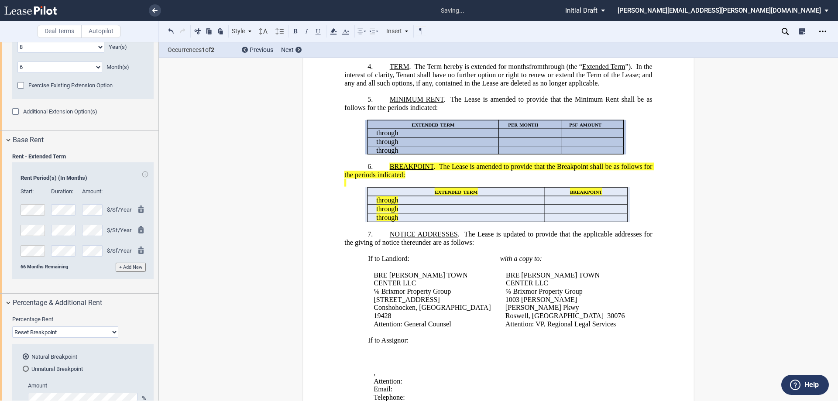
click at [138, 250] on md-icon at bounding box center [143, 251] width 10 height 10
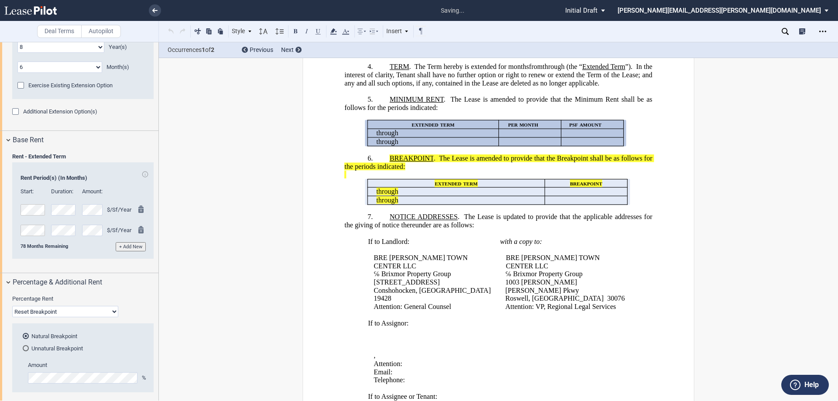
click at [137, 250] on button "+ Add New" at bounding box center [131, 246] width 30 height 9
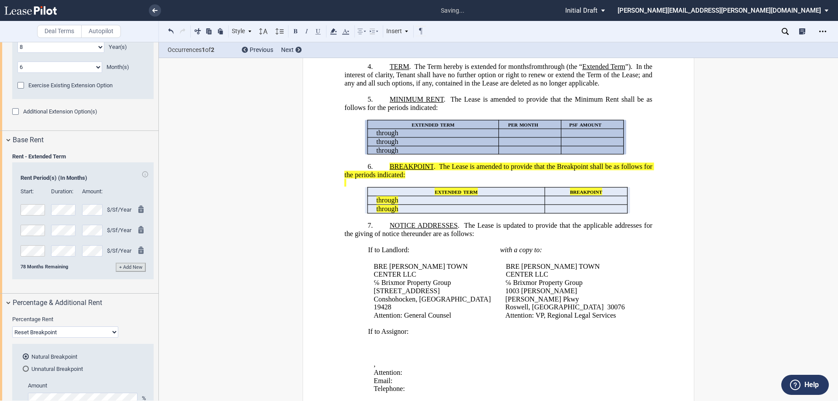
click at [141, 251] on md-icon at bounding box center [143, 251] width 10 height 10
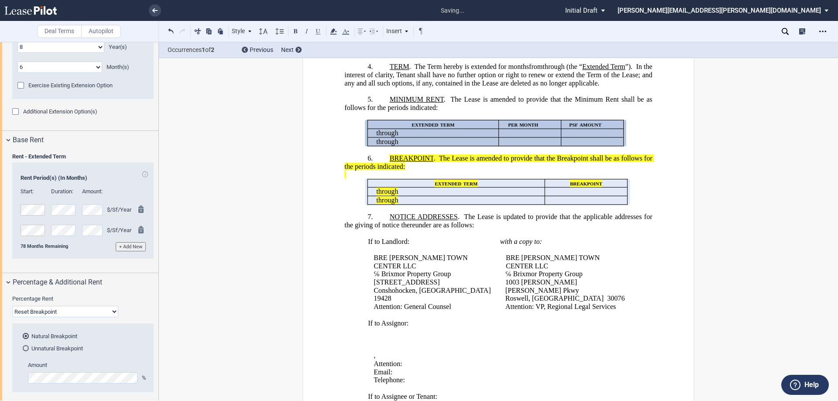
click at [123, 246] on button "+ Add New" at bounding box center [131, 246] width 30 height 9
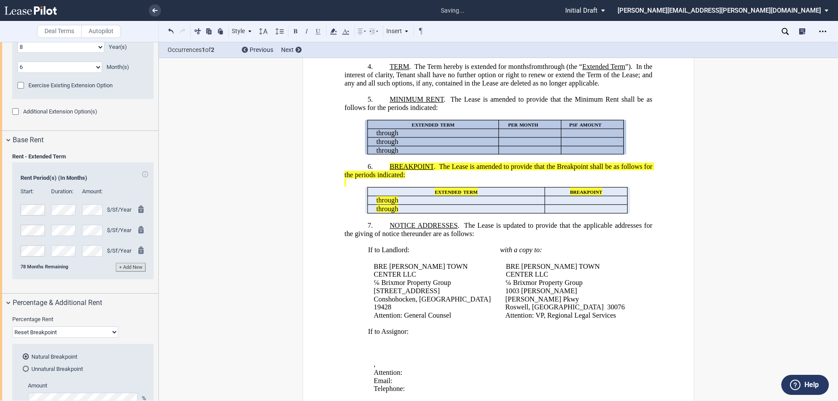
click at [139, 249] on md-icon at bounding box center [143, 251] width 10 height 10
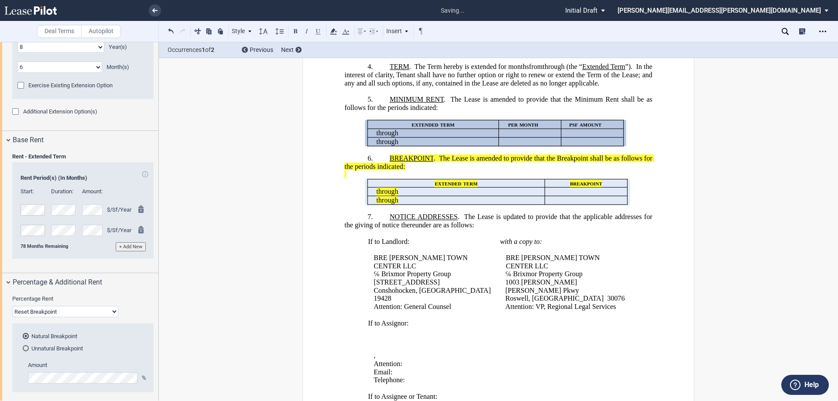
click at [131, 248] on button "+ Add New" at bounding box center [131, 246] width 30 height 9
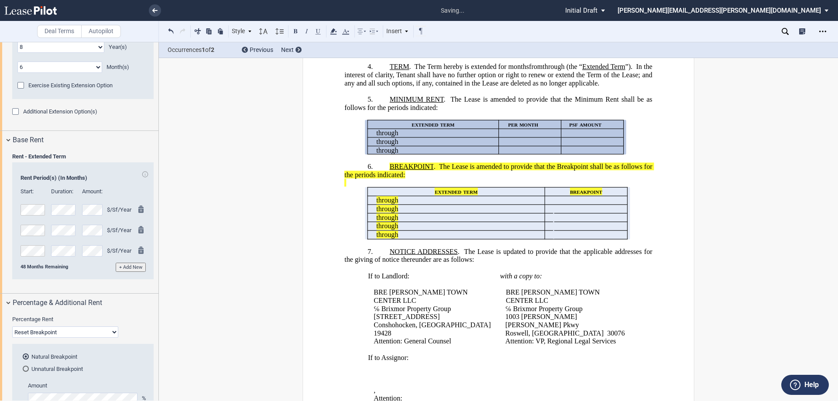
click at [126, 266] on button "+ Add New" at bounding box center [131, 267] width 30 height 9
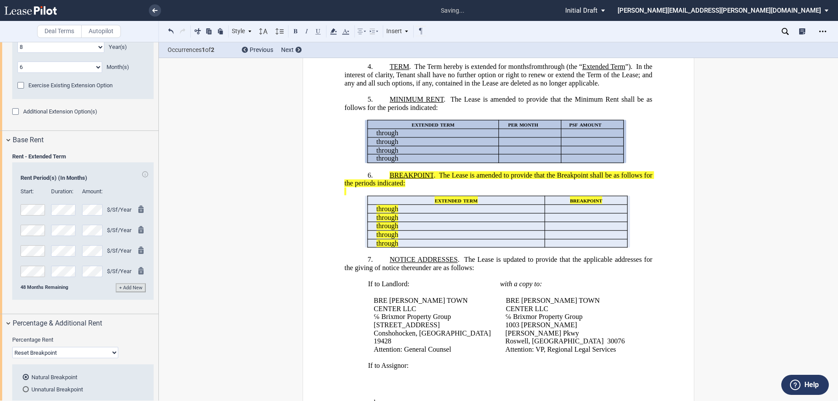
click at [499, 154] on td "﻿ ﻿" at bounding box center [530, 150] width 62 height 9
click at [171, 29] on button at bounding box center [171, 31] width 10 height 10
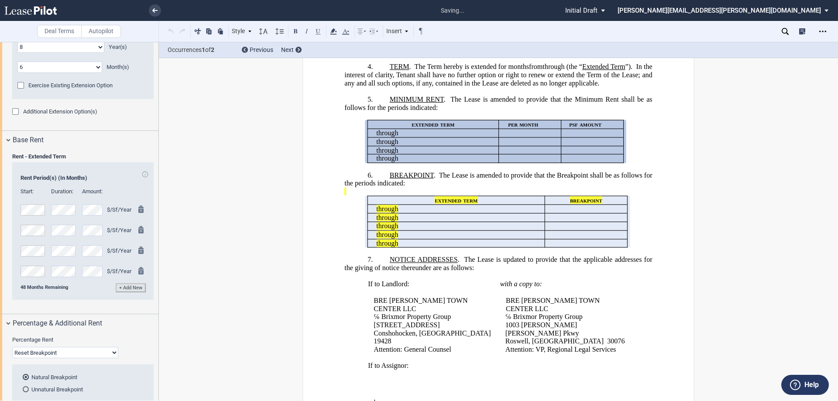
click at [170, 29] on div "Style A. Recital 1. Section (a) Subsection Normal Normal 8pt 9pt 10pt 10.5pt 11…" at bounding box center [296, 31] width 261 height 11
click at [171, 32] on div "Style A. Recital 1. Section (a) Subsection Normal Normal 8pt 9pt 10pt 10.5pt 11…" at bounding box center [296, 31] width 261 height 11
click at [171, 32] on button at bounding box center [171, 31] width 10 height 10
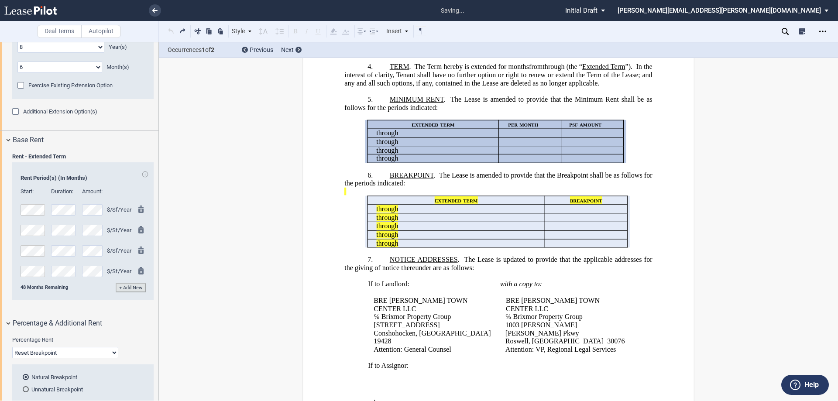
click at [171, 33] on div "Style A. Recital 1. Section (a) Subsection Normal Normal 8pt 9pt 10pt 10.5pt 11…" at bounding box center [296, 31] width 261 height 11
drag, startPoint x: 490, startPoint y: 161, endPoint x: 510, endPoint y: 158, distance: 19.8
click at [491, 146] on p "﻿ ﻿ through ﻿ ﻿" at bounding box center [435, 141] width 119 height 8
drag, startPoint x: 628, startPoint y: 129, endPoint x: 457, endPoint y: 153, distance: 172.7
click at [628, 120] on p at bounding box center [498, 116] width 308 height 8
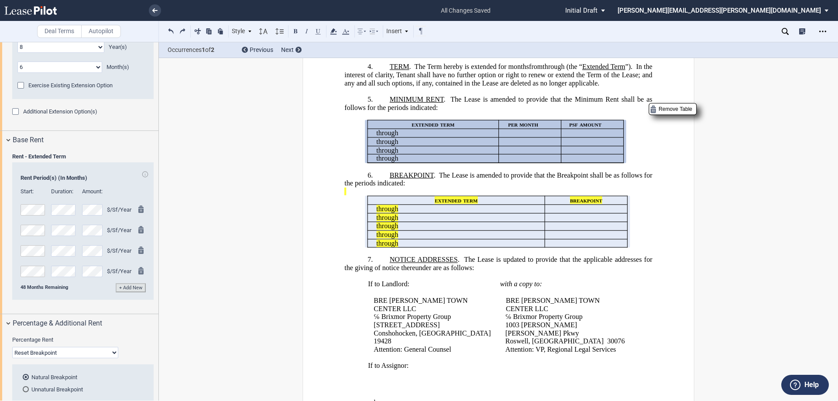
click at [405, 129] on p "extended term" at bounding box center [433, 124] width 124 height 8
click at [144, 175] on md-icon at bounding box center [145, 174] width 7 height 7
click at [218, 265] on div "!!CUSTOM_FOOTER_DISTANCE_0.1!! !!CUSTOM_FOOTER_START!! ﻿ !!CUSTOM_PAGE_NUMBER:T…" at bounding box center [498, 385] width 679 height 1345
click at [55, 288] on span "48 Months Remaining" at bounding box center [45, 287] width 48 height 6
click at [138, 269] on md-icon at bounding box center [143, 272] width 10 height 10
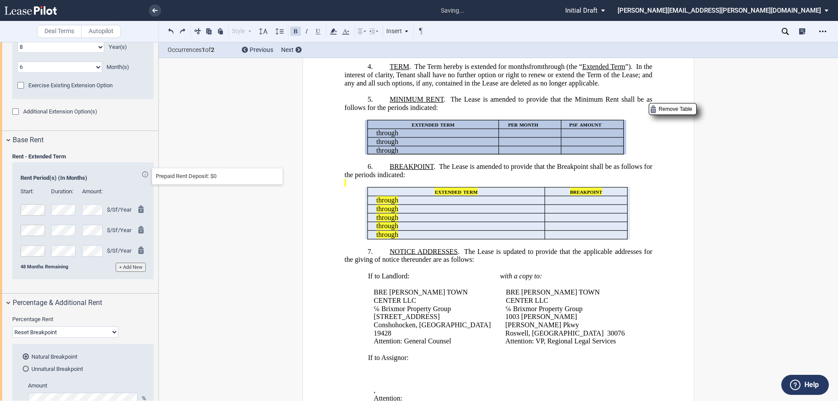
click at [138, 249] on md-icon at bounding box center [143, 251] width 10 height 10
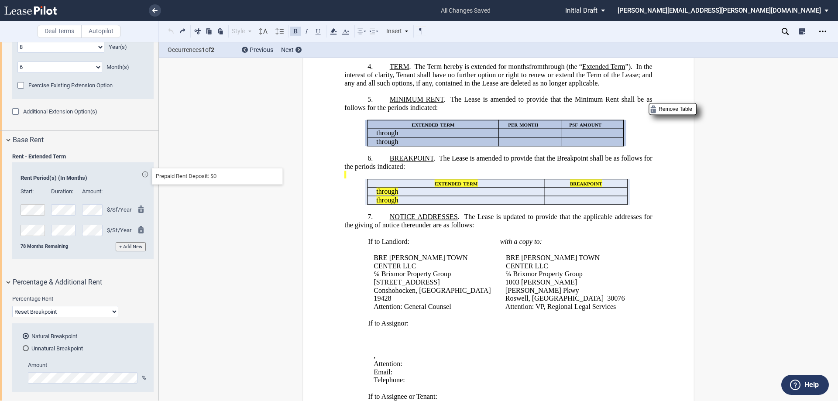
click at [118, 228] on div "$/Sf/Year" at bounding box center [119, 230] width 25 height 8
drag, startPoint x: 22, startPoint y: 248, endPoint x: 21, endPoint y: 238, distance: 10.5
click at [21, 248] on span "78 Months Remaining" at bounding box center [45, 246] width 48 height 6
click at [132, 246] on button "+ Add New" at bounding box center [131, 246] width 30 height 9
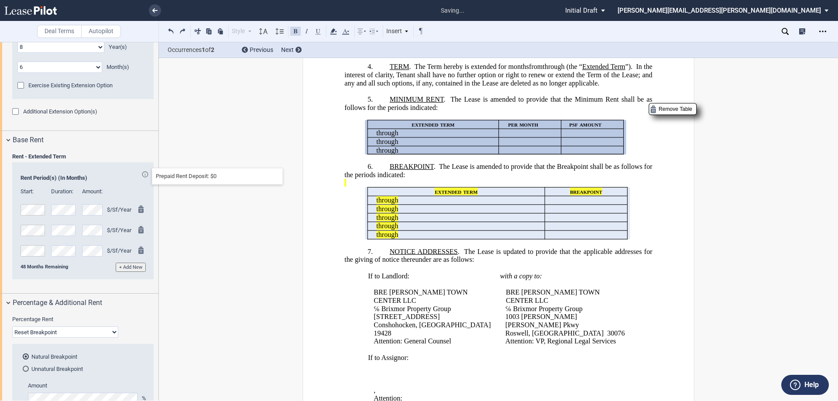
click at [137, 267] on button "+ Add New" at bounding box center [131, 267] width 30 height 9
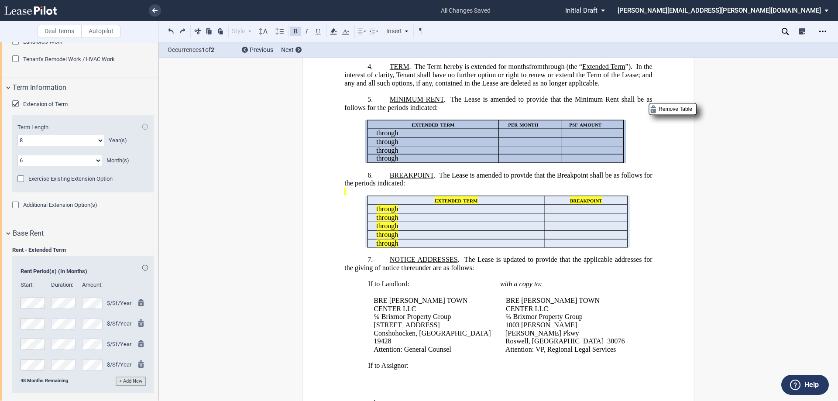
scroll to position [858, 0]
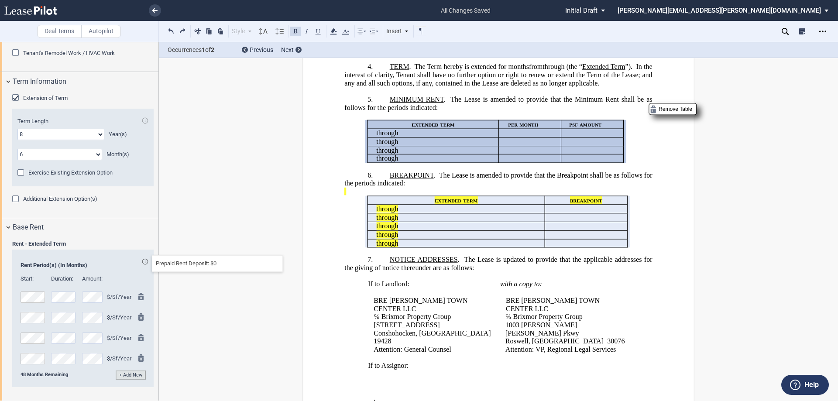
click at [120, 338] on div "$/Sf/Year" at bounding box center [119, 338] width 25 height 8
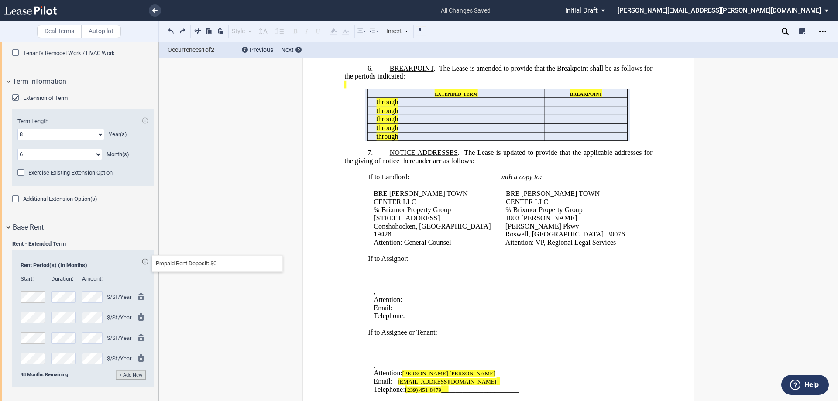
scroll to position [313, 0]
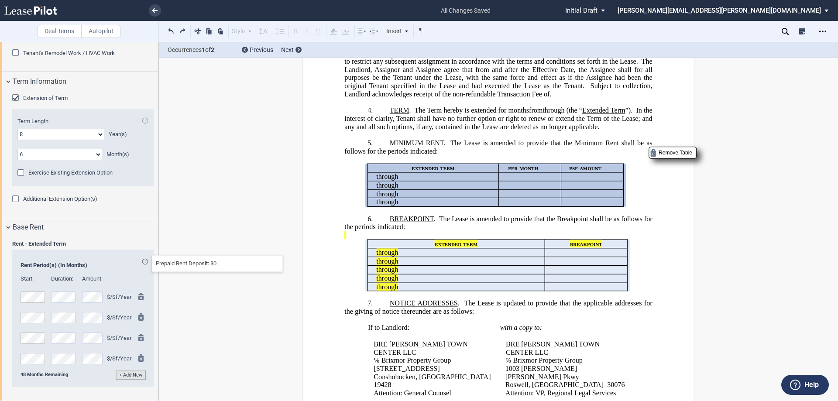
click at [496, 198] on td "﻿ ﻿ through ﻿ ﻿" at bounding box center [432, 193] width 131 height 9
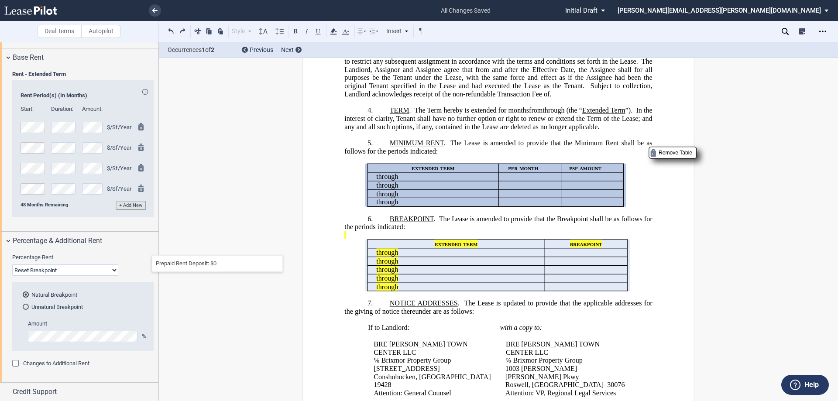
scroll to position [1033, 0]
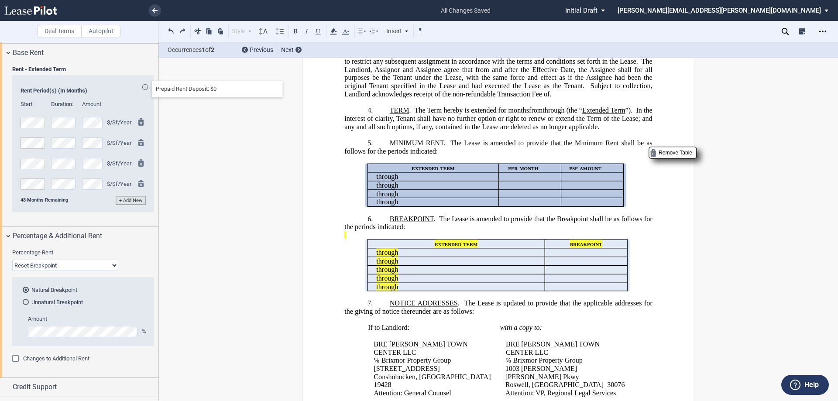
drag, startPoint x: 683, startPoint y: 286, endPoint x: 687, endPoint y: 274, distance: 11.9
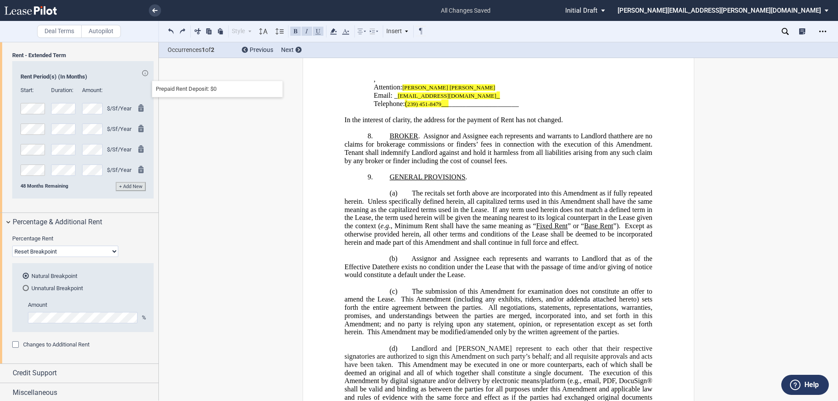
scroll to position [1048, 0]
click at [5, 372] on div "Credit Support" at bounding box center [79, 371] width 158 height 19
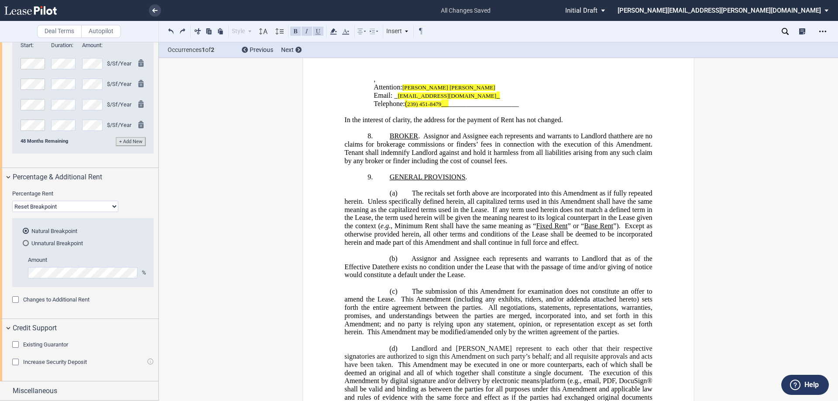
drag, startPoint x: 17, startPoint y: 344, endPoint x: 34, endPoint y: 344, distance: 17.0
click at [18, 344] on div "Existing Guarantor" at bounding box center [16, 345] width 9 height 9
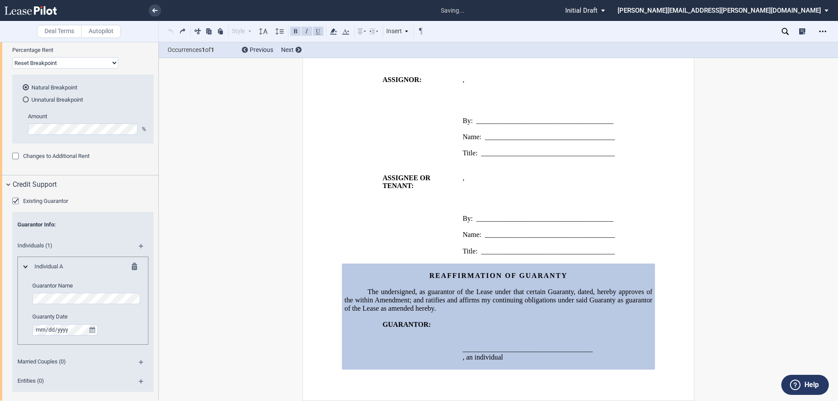
scroll to position [1266, 0]
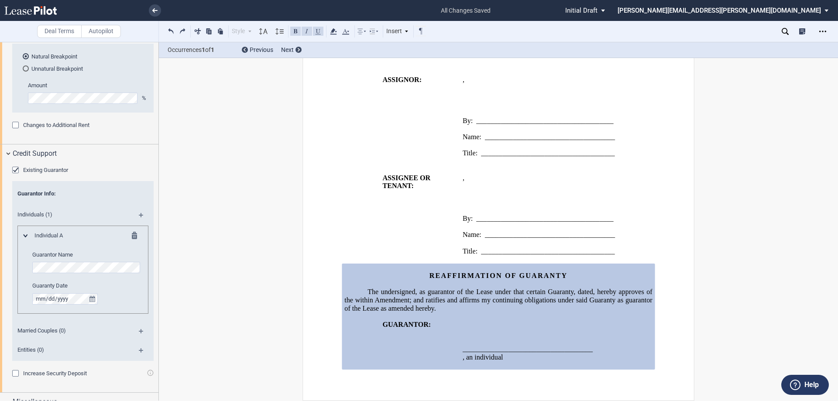
click at [51, 261] on editor-control "Guarantor Name" at bounding box center [87, 262] width 110 height 22
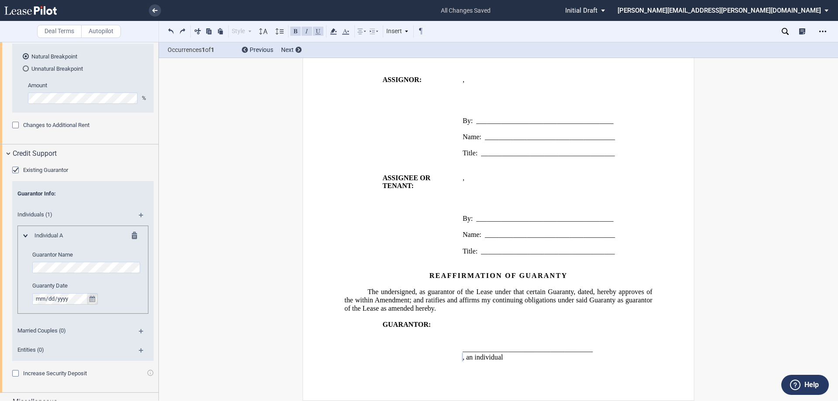
click at [94, 298] on icon "true" at bounding box center [92, 299] width 6 height 6
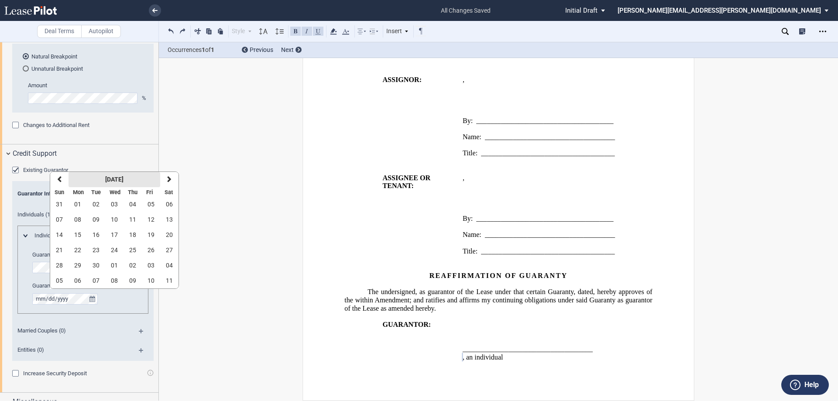
click at [123, 178] on strong "[DATE]" at bounding box center [114, 179] width 18 height 7
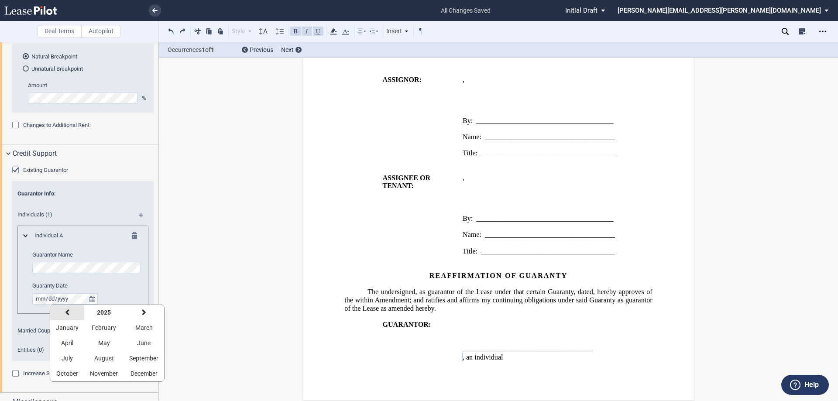
click at [64, 311] on button "previous" at bounding box center [67, 312] width 34 height 15
click at [99, 356] on span "August" at bounding box center [104, 358] width 20 height 7
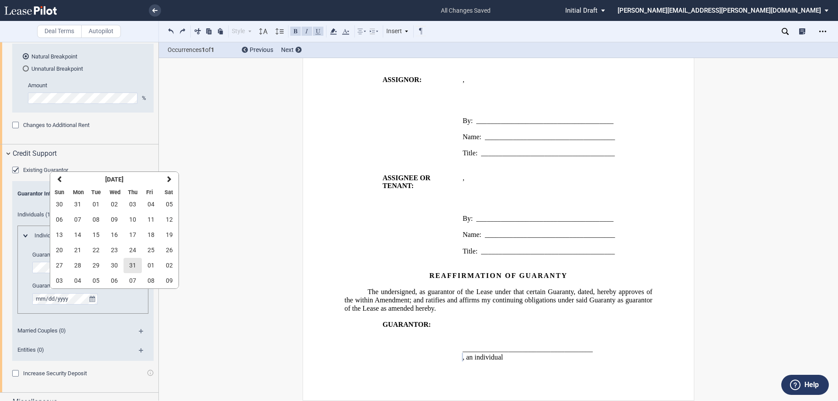
click at [130, 263] on span "31" at bounding box center [132, 265] width 7 height 7
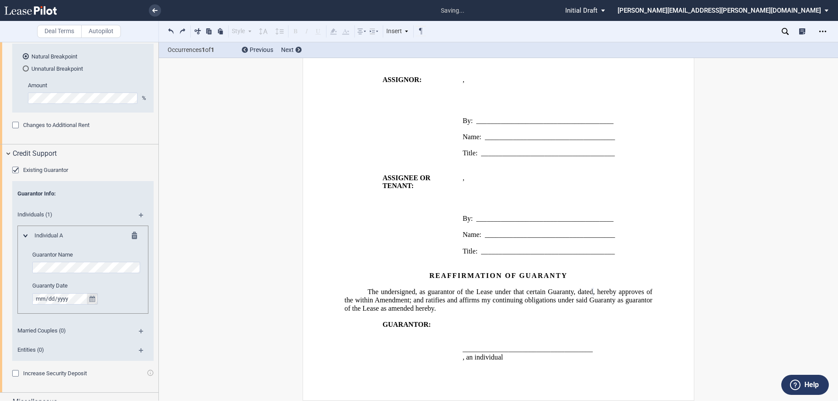
click at [91, 298] on icon "true" at bounding box center [92, 299] width 6 height 6
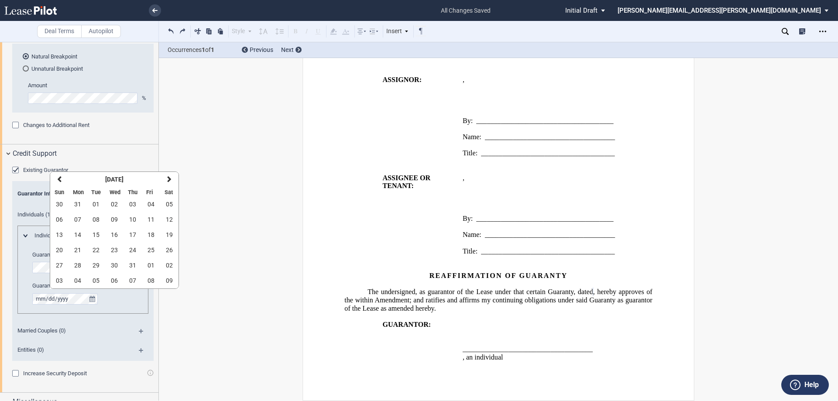
drag, startPoint x: 77, startPoint y: 250, endPoint x: 148, endPoint y: 264, distance: 72.5
click at [77, 250] on span "21" at bounding box center [77, 249] width 7 height 7
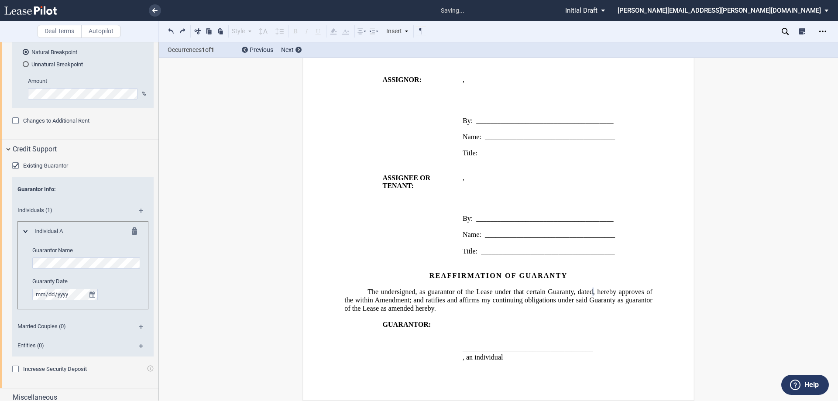
scroll to position [1277, 0]
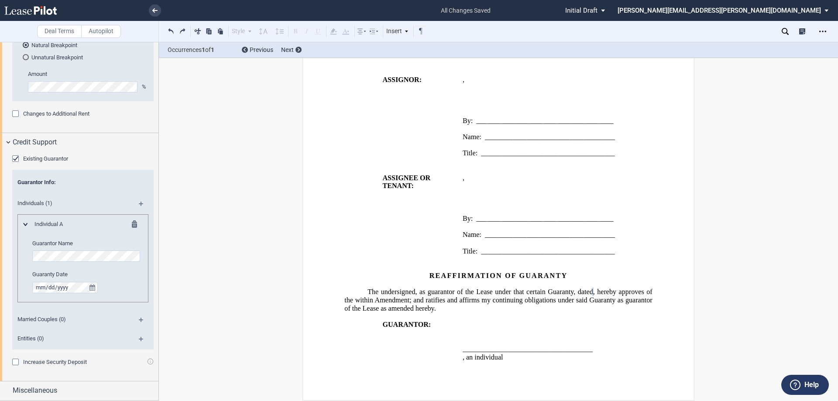
click at [140, 200] on div "Individuals (1)" at bounding box center [82, 204] width 141 height 19
click at [139, 205] on md-icon at bounding box center [145, 207] width 12 height 10
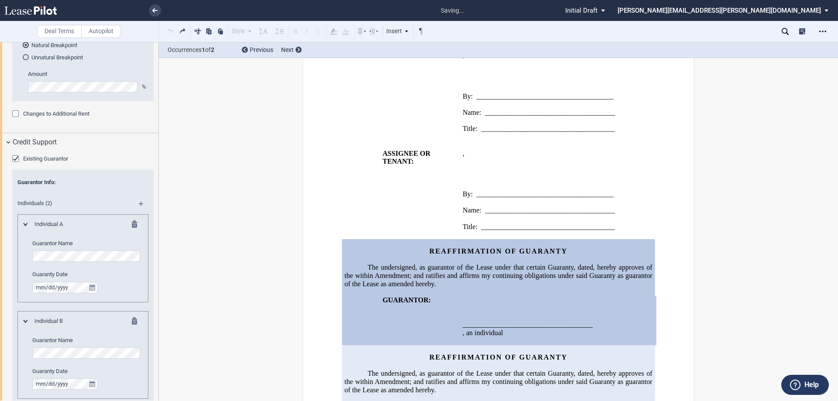
scroll to position [1385, 0]
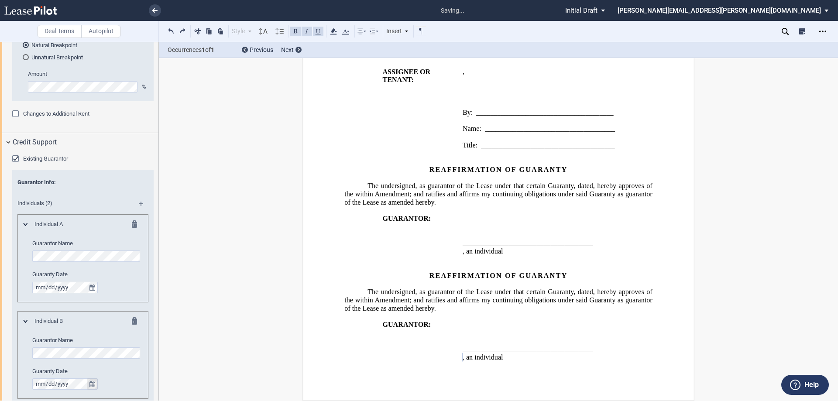
click at [94, 384] on icon "true" at bounding box center [92, 384] width 6 height 6
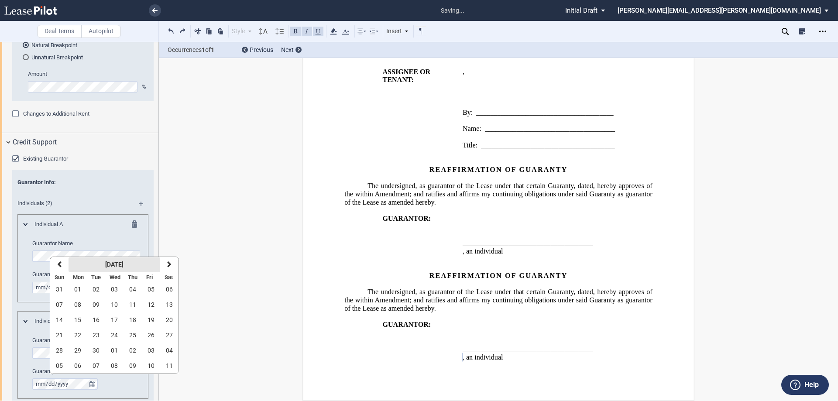
click at [111, 263] on strong "[DATE]" at bounding box center [114, 264] width 18 height 7
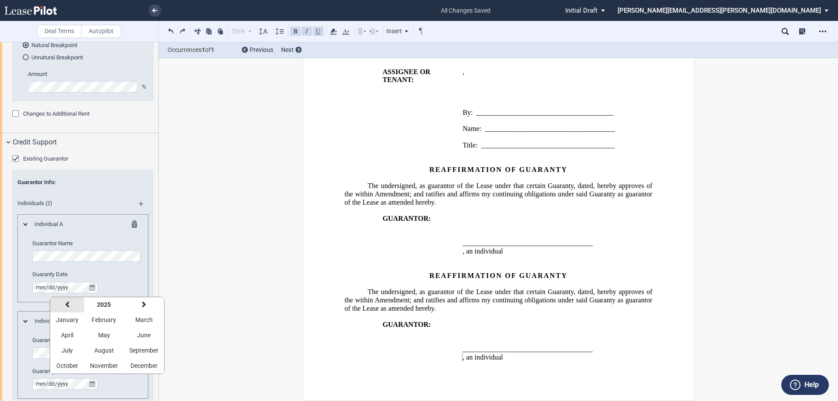
click at [66, 304] on icon "button" at bounding box center [67, 304] width 4 height 7
click at [106, 348] on span "August" at bounding box center [104, 350] width 20 height 7
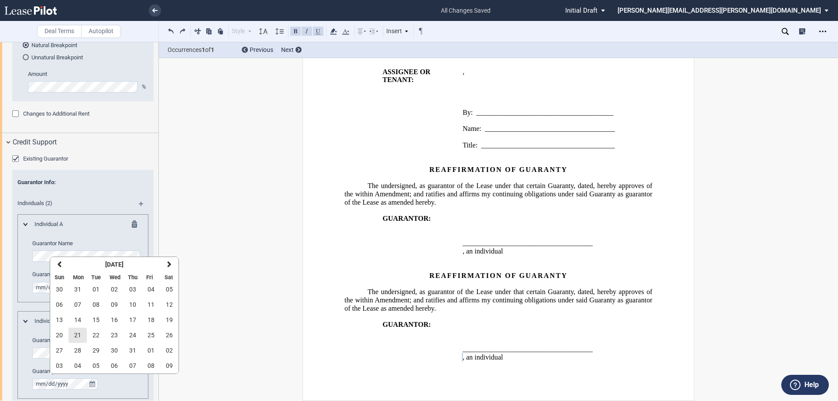
click at [75, 334] on span "21" at bounding box center [77, 335] width 7 height 7
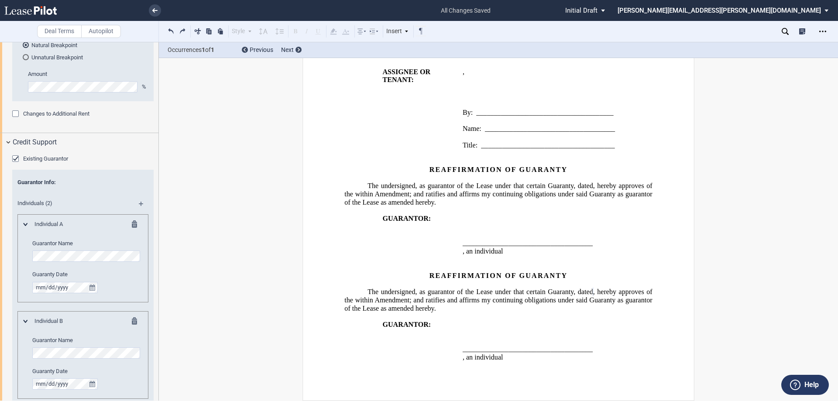
click at [139, 201] on div "Individuals (2)" at bounding box center [82, 204] width 141 height 19
click at [140, 203] on md-icon at bounding box center [145, 207] width 12 height 10
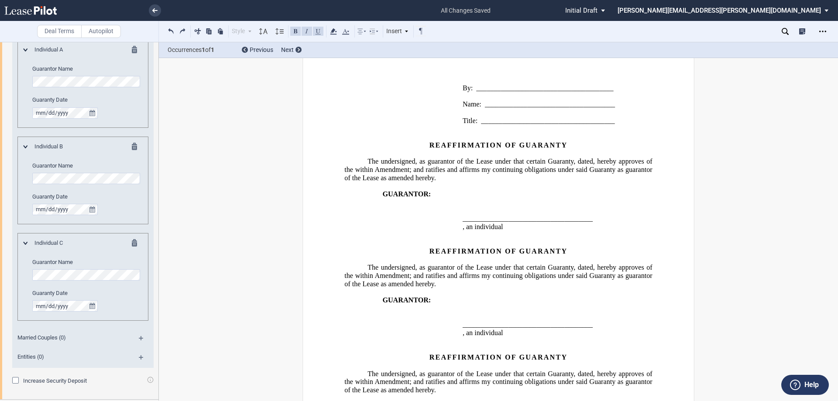
scroll to position [1491, 0]
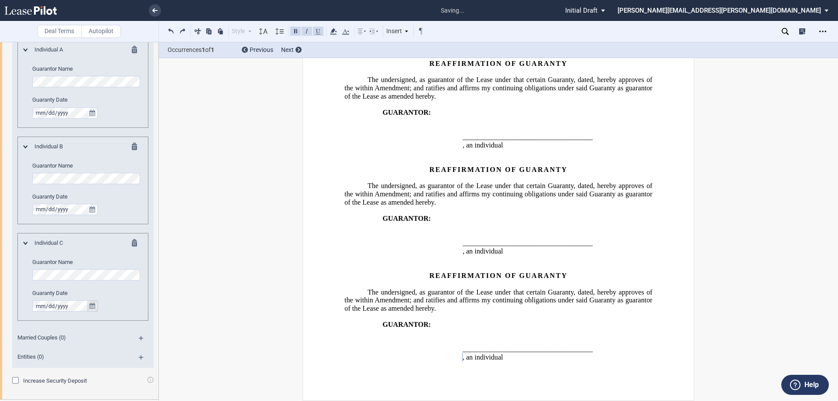
click at [92, 303] on icon "true" at bounding box center [92, 306] width 6 height 6
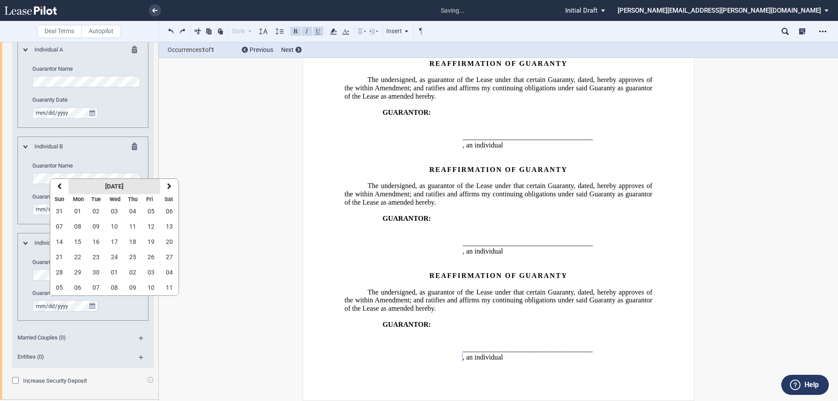
click at [106, 185] on strong "[DATE]" at bounding box center [114, 186] width 18 height 7
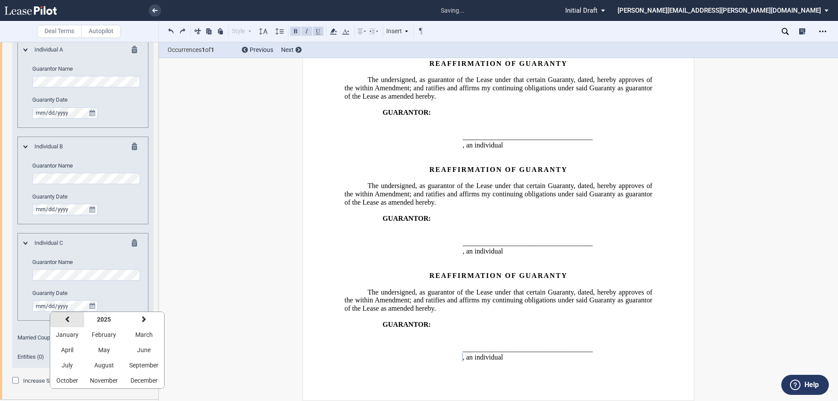
click at [67, 320] on icon "button" at bounding box center [67, 319] width 4 height 7
click at [103, 366] on span "August" at bounding box center [104, 365] width 20 height 7
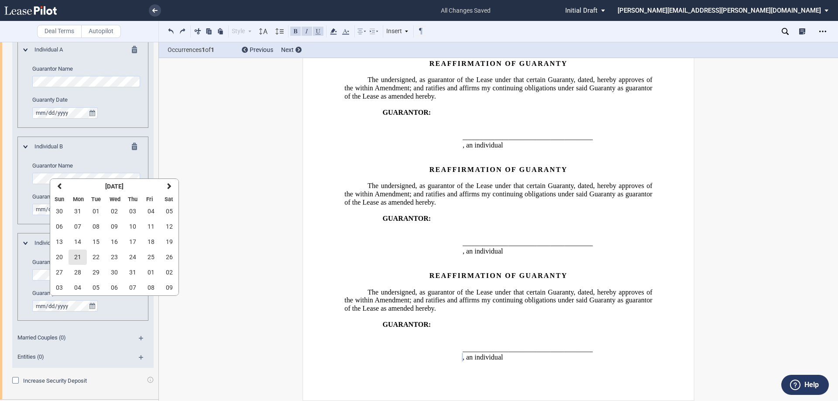
click at [78, 257] on span "21" at bounding box center [77, 256] width 7 height 7
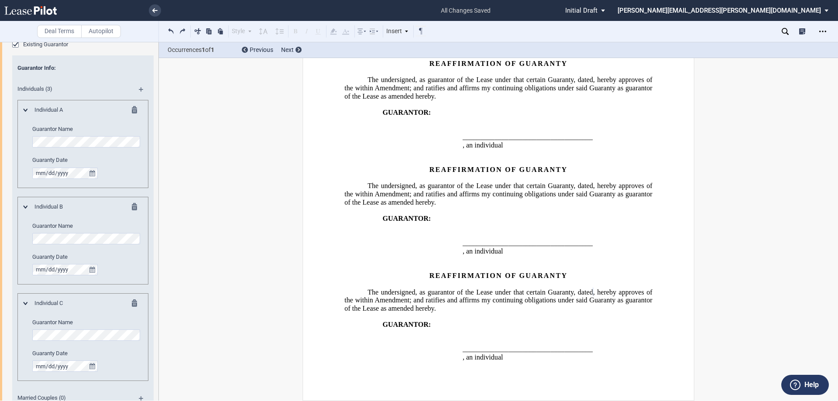
scroll to position [1277, 0]
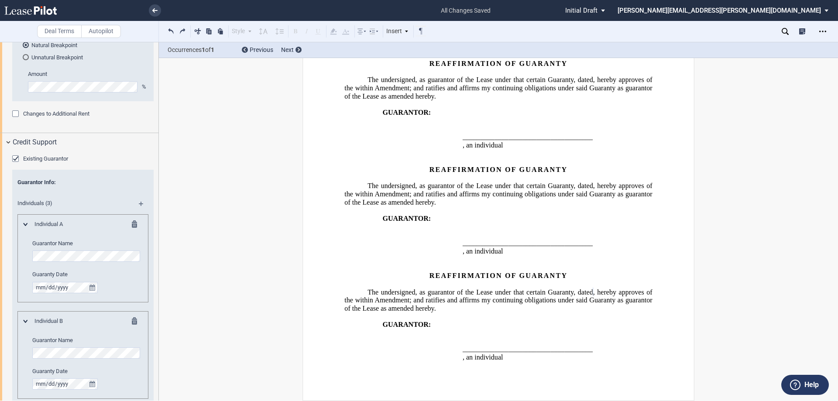
click at [140, 203] on md-icon at bounding box center [145, 207] width 12 height 10
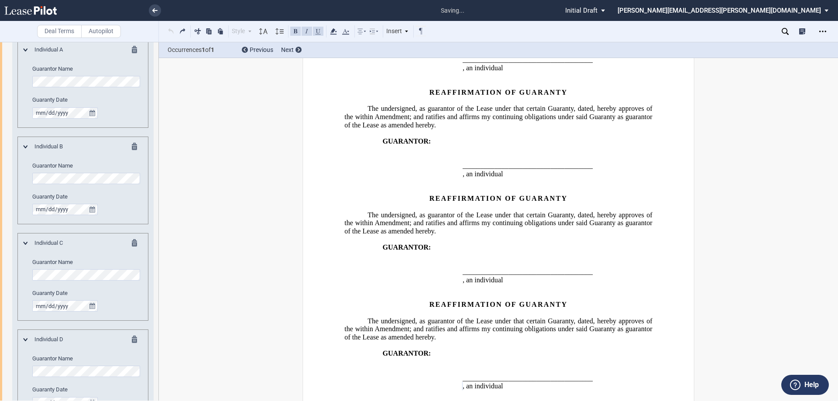
scroll to position [1597, 0]
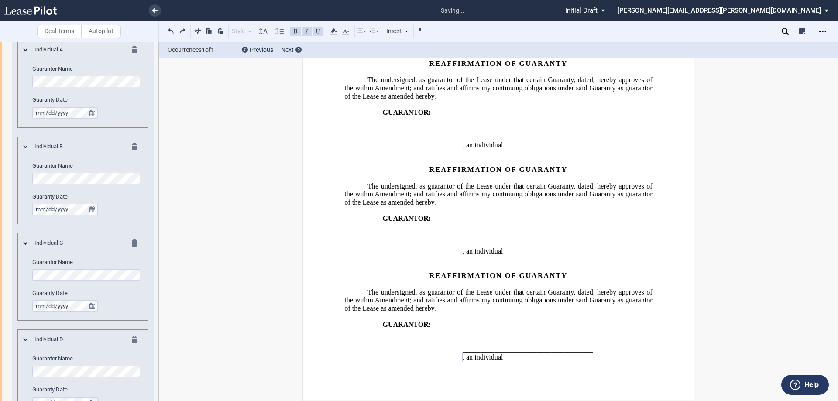
click at [137, 335] on div "Individual D Guarantor Name Guaranty Date" at bounding box center [82, 373] width 131 height 88
click at [133, 339] on md-icon at bounding box center [137, 340] width 10 height 10
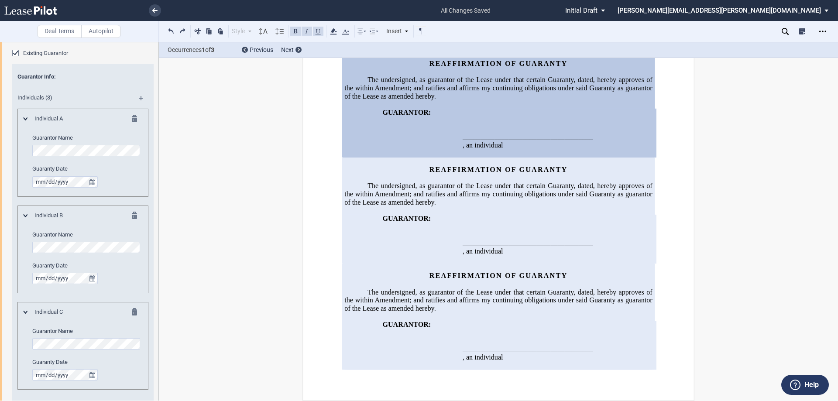
scroll to position [1252, 0]
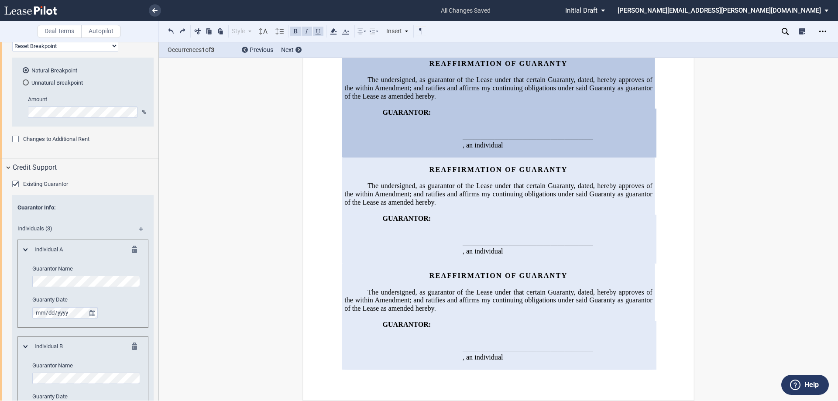
click at [139, 230] on md-icon at bounding box center [145, 232] width 12 height 10
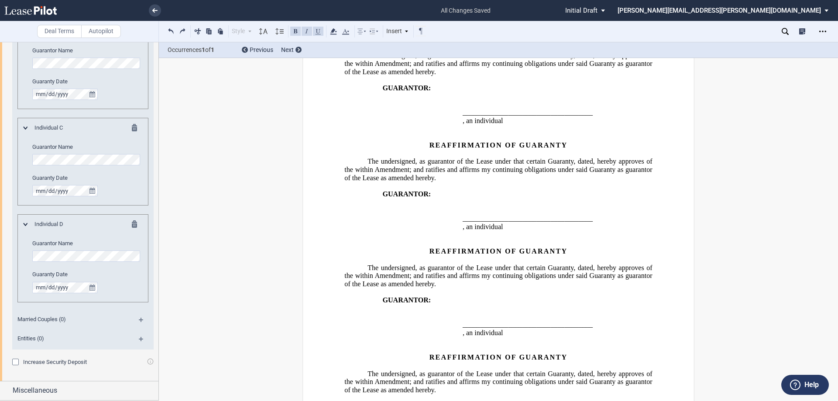
scroll to position [1597, 0]
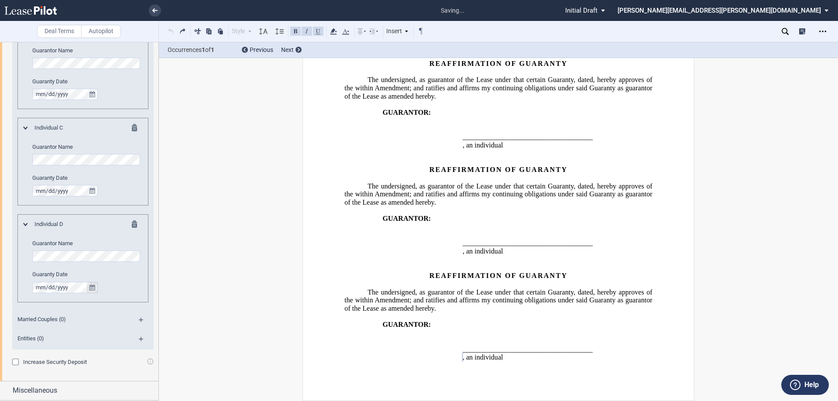
click at [92, 286] on icon "true" at bounding box center [92, 287] width 6 height 6
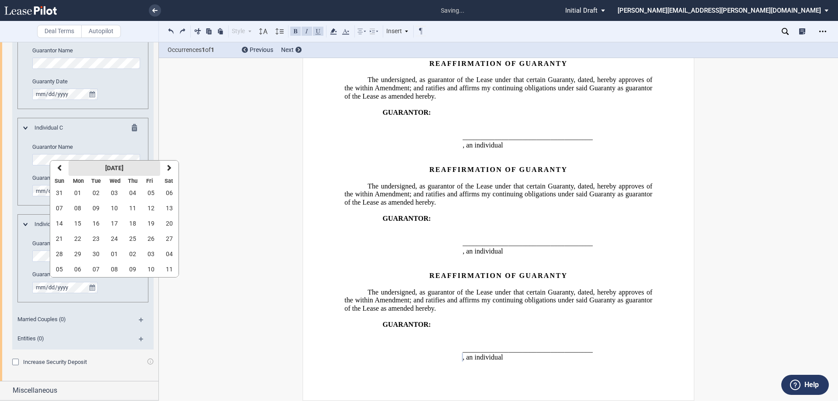
click at [117, 168] on strong "[DATE]" at bounding box center [114, 167] width 18 height 7
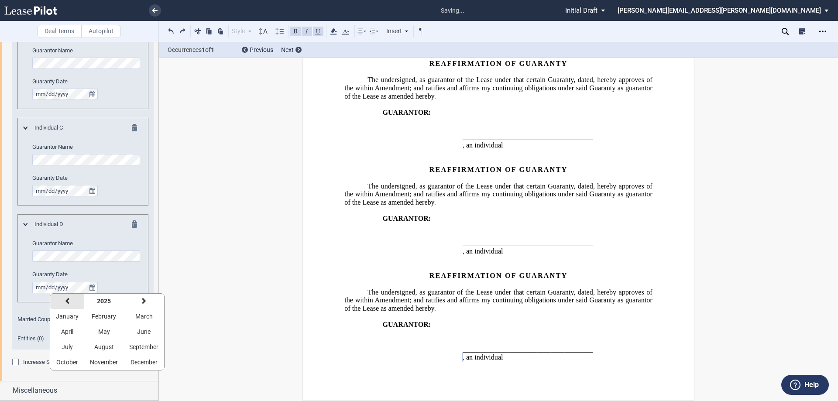
click at [67, 298] on icon "button" at bounding box center [67, 301] width 4 height 7
click at [67, 299] on icon "button" at bounding box center [67, 301] width 4 height 7
click at [106, 345] on span "August" at bounding box center [104, 346] width 20 height 7
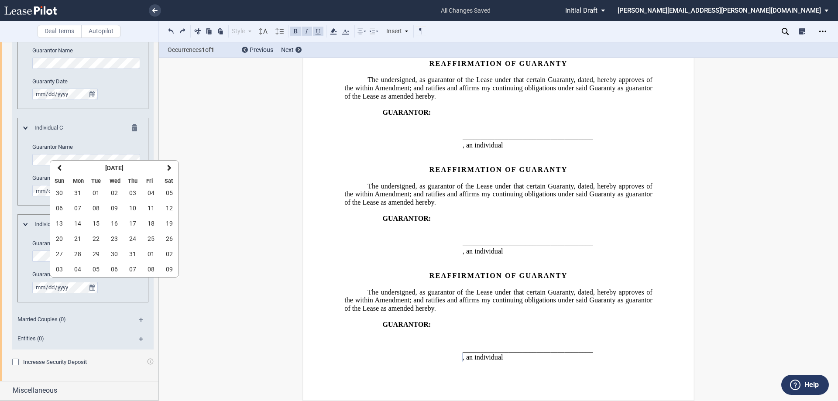
drag, startPoint x: 77, startPoint y: 239, endPoint x: 116, endPoint y: 244, distance: 40.0
click at [79, 239] on span "21" at bounding box center [77, 238] width 7 height 7
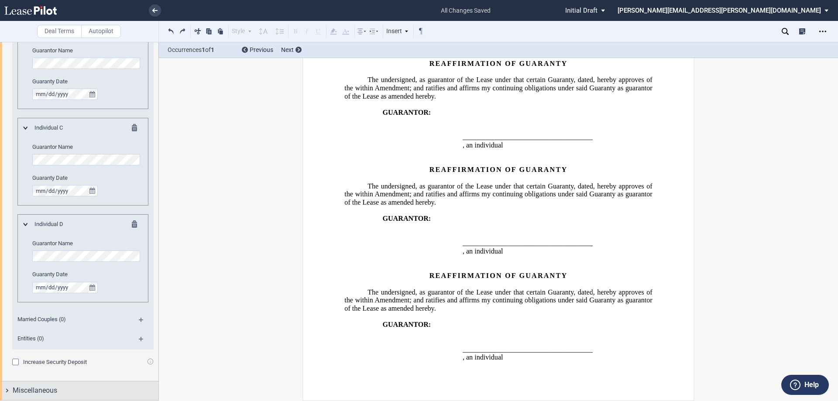
click at [8, 388] on div "Miscellaneous" at bounding box center [79, 390] width 158 height 19
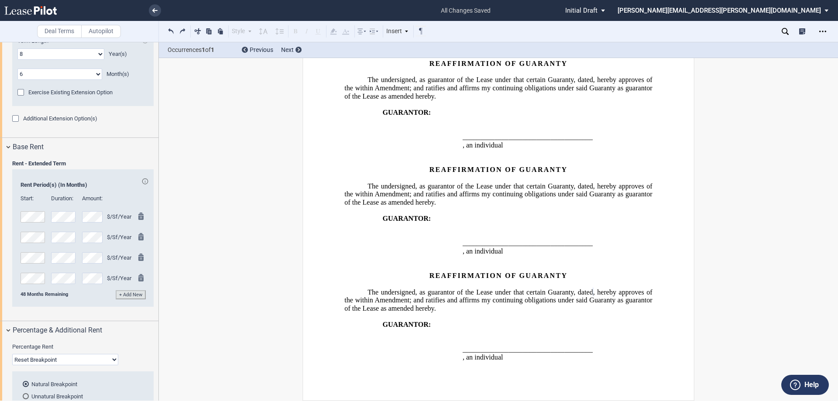
scroll to position [633, 0]
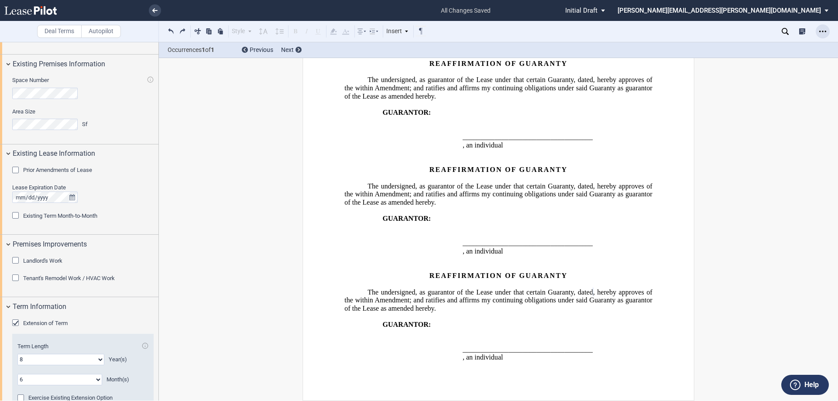
click at [819, 29] on icon "Open Lease options menu" at bounding box center [822, 31] width 7 height 7
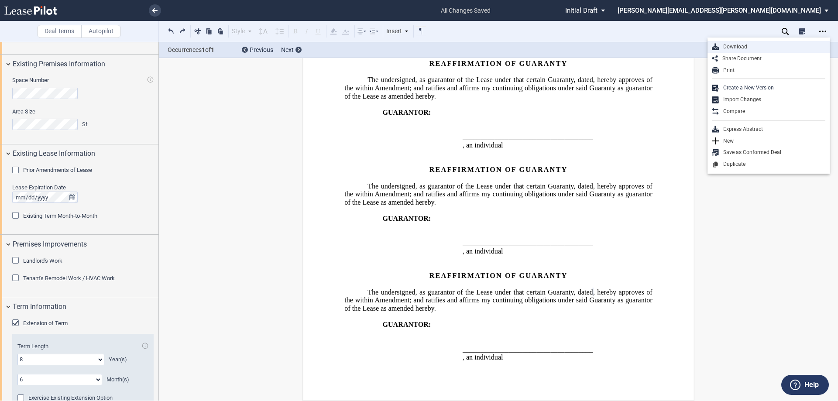
click at [738, 45] on div "Download" at bounding box center [771, 46] width 106 height 7
